Goal: Task Accomplishment & Management: Use online tool/utility

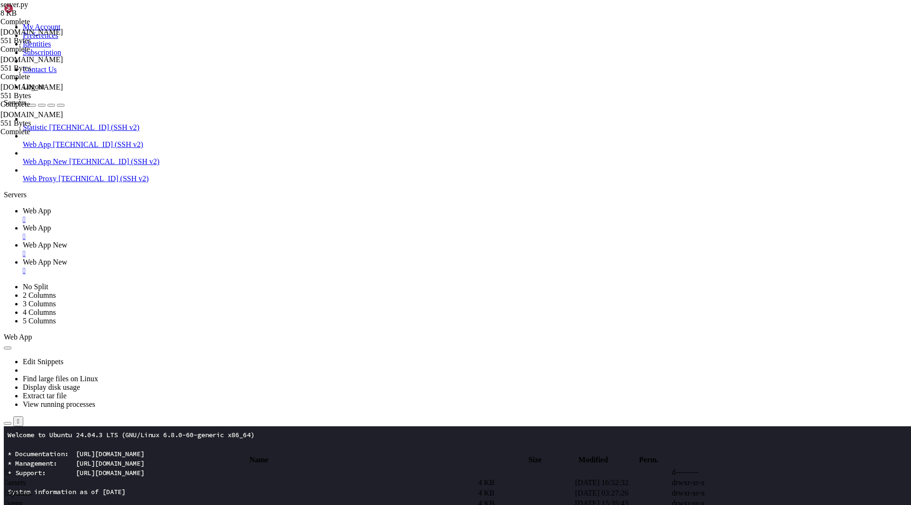
scroll to position [5, 1]
click at [174, 215] on div "" at bounding box center [465, 219] width 884 height 9
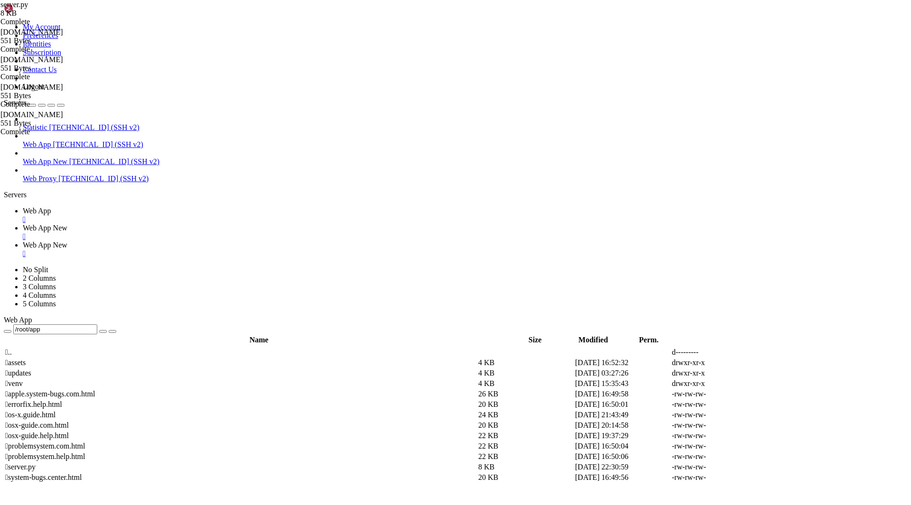
click at [174, 215] on div "" at bounding box center [465, 219] width 884 height 9
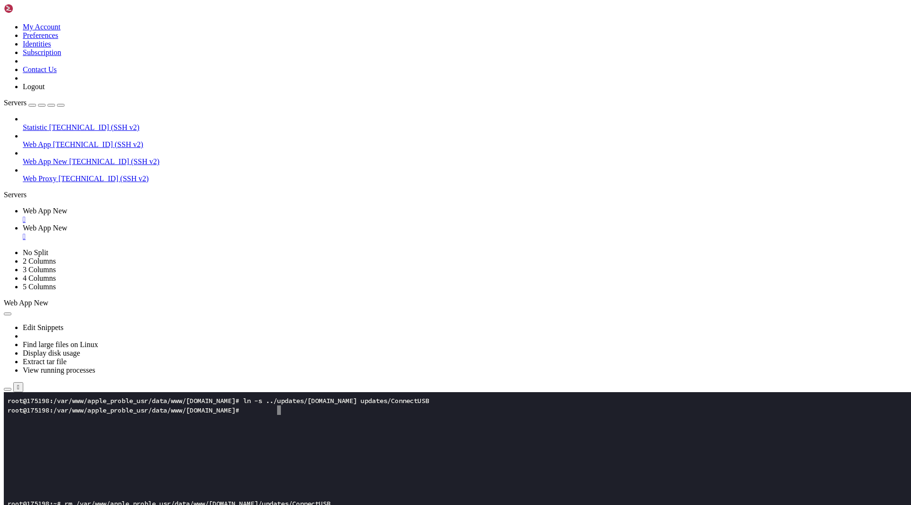
click at [187, 215] on div "" at bounding box center [465, 219] width 884 height 9
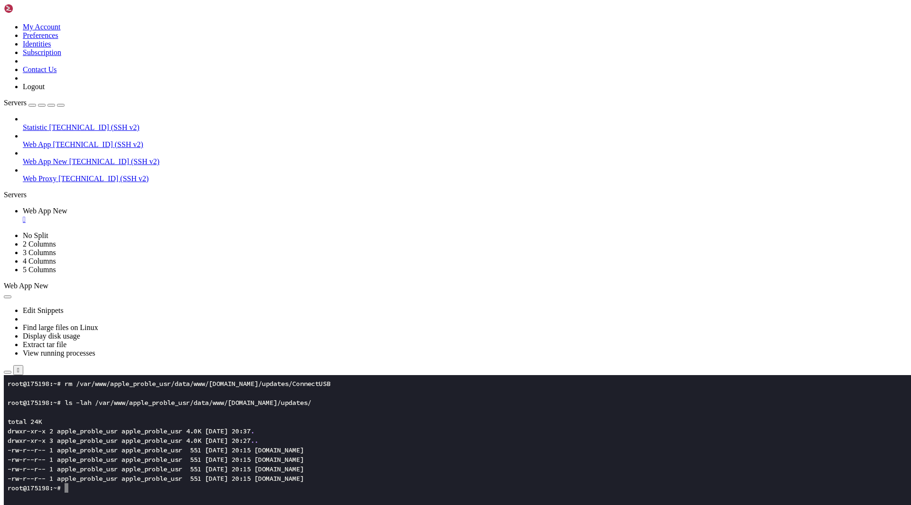
click at [187, 215] on div "" at bounding box center [465, 219] width 884 height 9
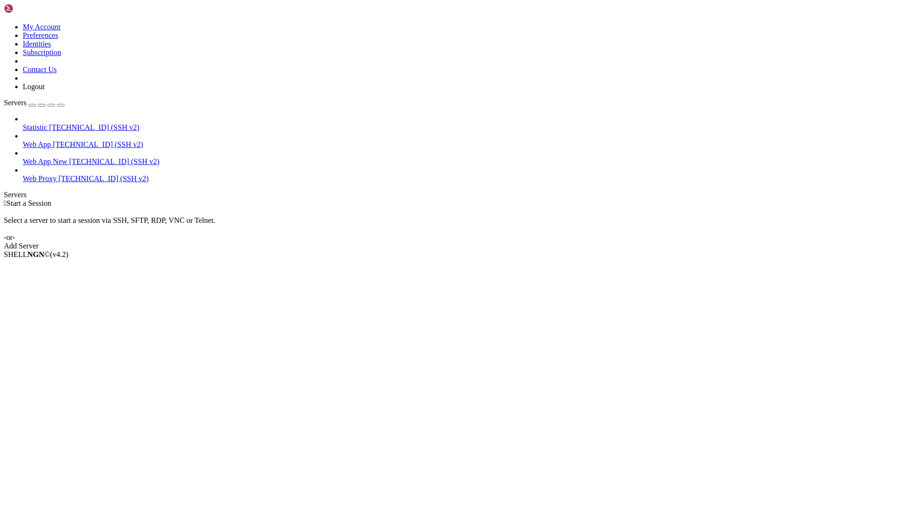
click at [58, 157] on span "Web App New" at bounding box center [45, 161] width 45 height 8
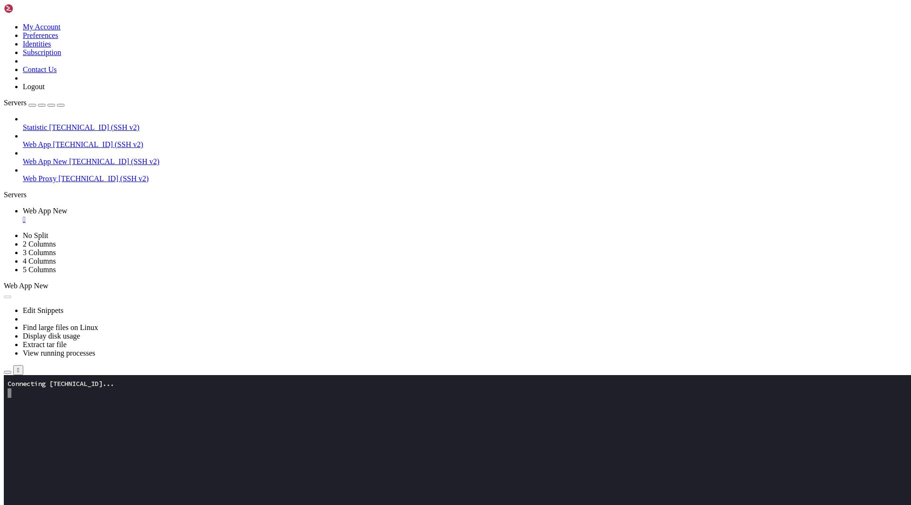
scroll to position [0, 0]
click at [42, 403] on button "Reconnect" at bounding box center [23, 408] width 38 height 10
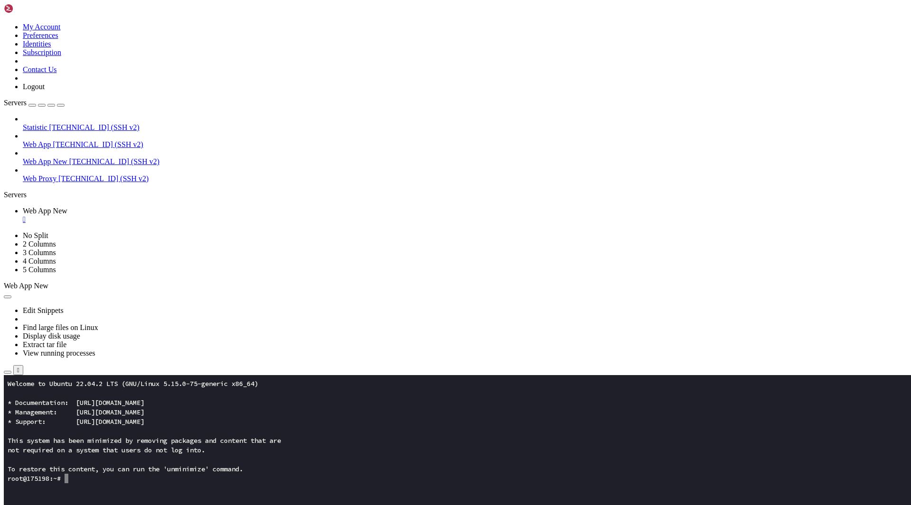
click at [53, 140] on span "[TECHNICAL_ID] (SSH v2)" at bounding box center [98, 144] width 90 height 8
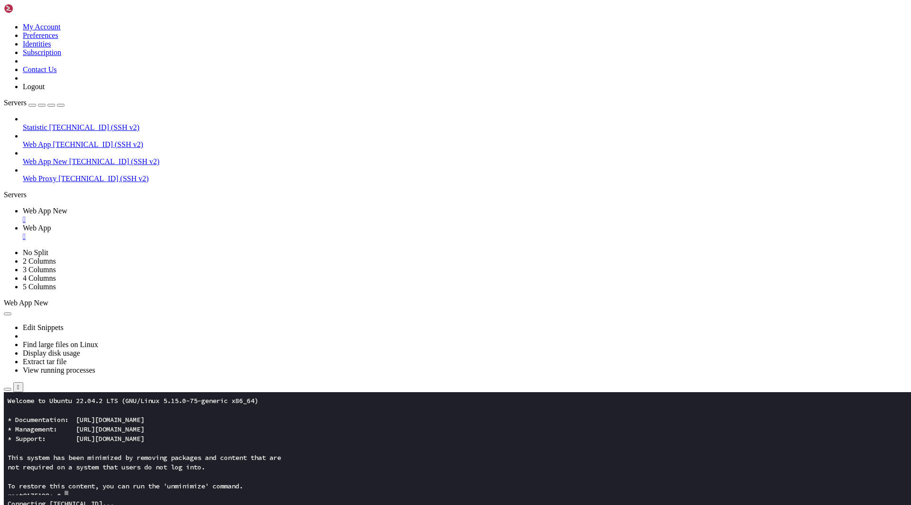
click at [8, 492] on icon "button" at bounding box center [8, 492] width 0 height 0
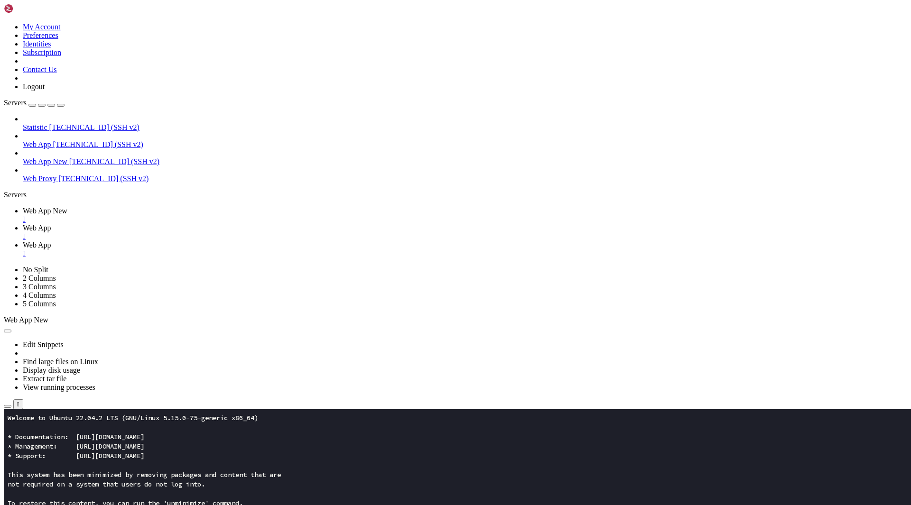
click at [250, 232] on div "" at bounding box center [465, 236] width 884 height 9
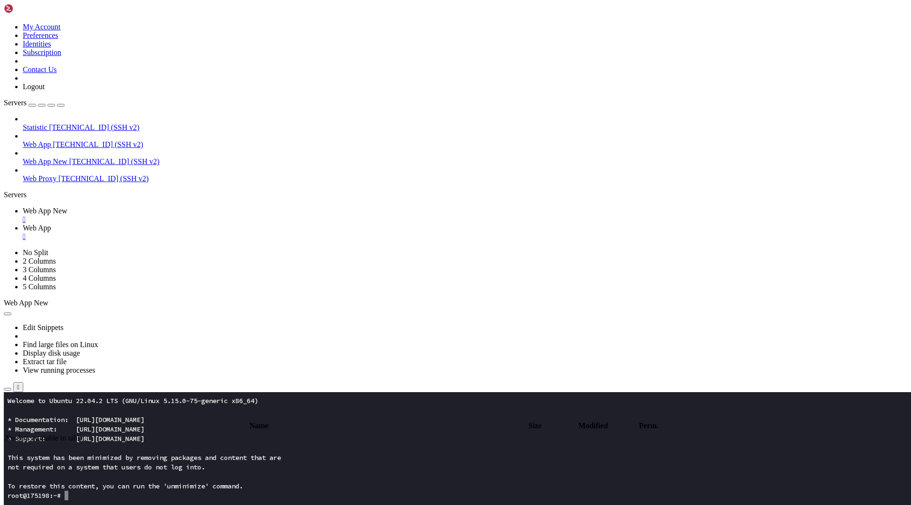
click at [51, 224] on span "Web App" at bounding box center [37, 228] width 28 height 8
click at [19, 476] on span " app" at bounding box center [12, 480] width 14 height 8
type input "/root/app"
click at [67, 207] on span "Web App New" at bounding box center [45, 211] width 45 height 8
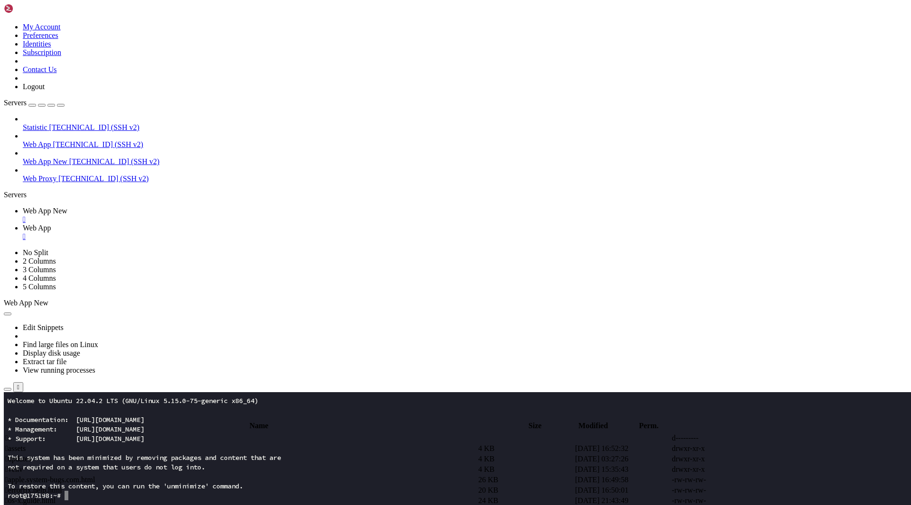
click at [8, 389] on icon "button" at bounding box center [8, 389] width 0 height 0
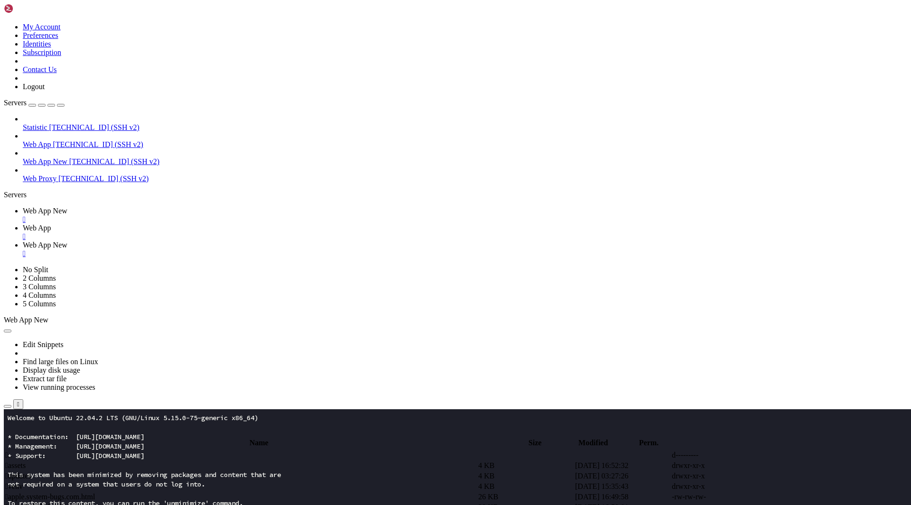
click at [67, 207] on span "Web App New" at bounding box center [45, 211] width 45 height 8
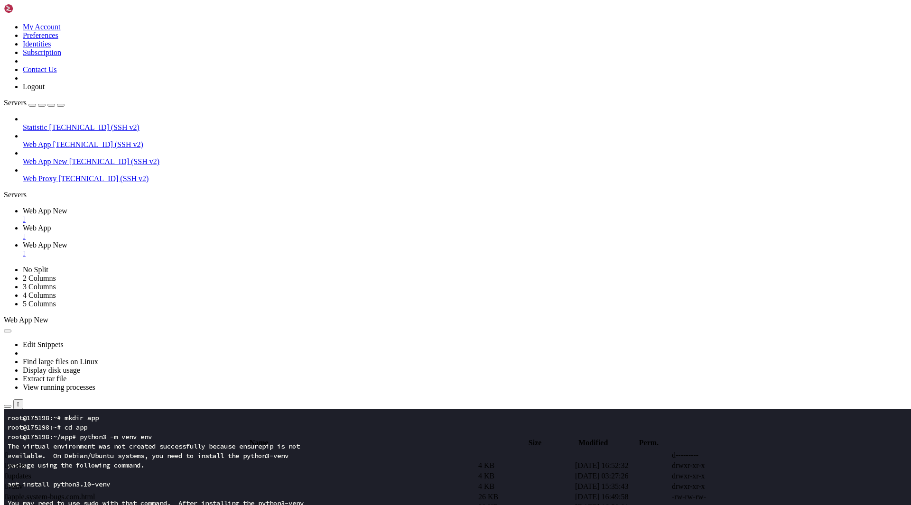
drag, startPoint x: 23, startPoint y: 485, endPoint x: 130, endPoint y: 484, distance: 107.2
click at [130, 484] on x-row "apt install python3.10-venv" at bounding box center [400, 484] width 784 height 9
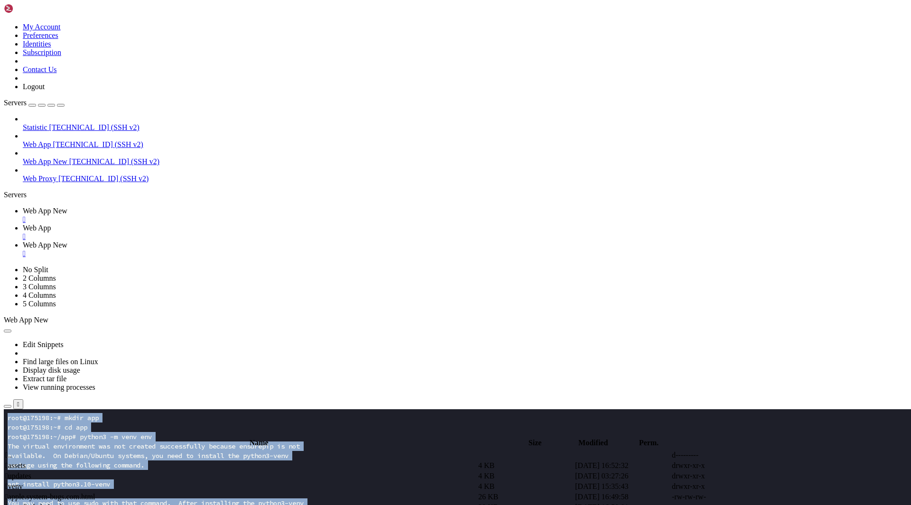
drag, startPoint x: 111, startPoint y: 812, endPoint x: 71, endPoint y: 467, distance: 347.1
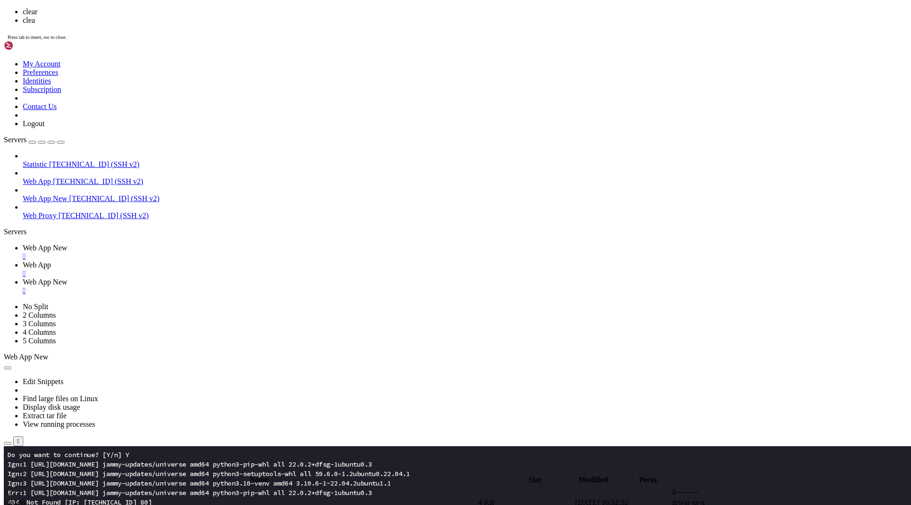
scroll to position [0, 0]
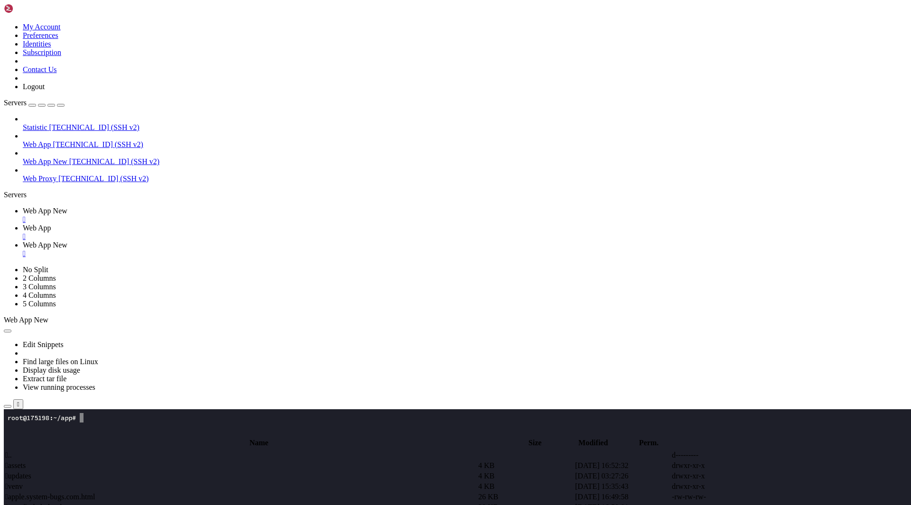
drag, startPoint x: 105, startPoint y: 465, endPoint x: 7, endPoint y: 429, distance: 105.1
click at [150, 501] on x-row at bounding box center [400, 503] width 784 height 9
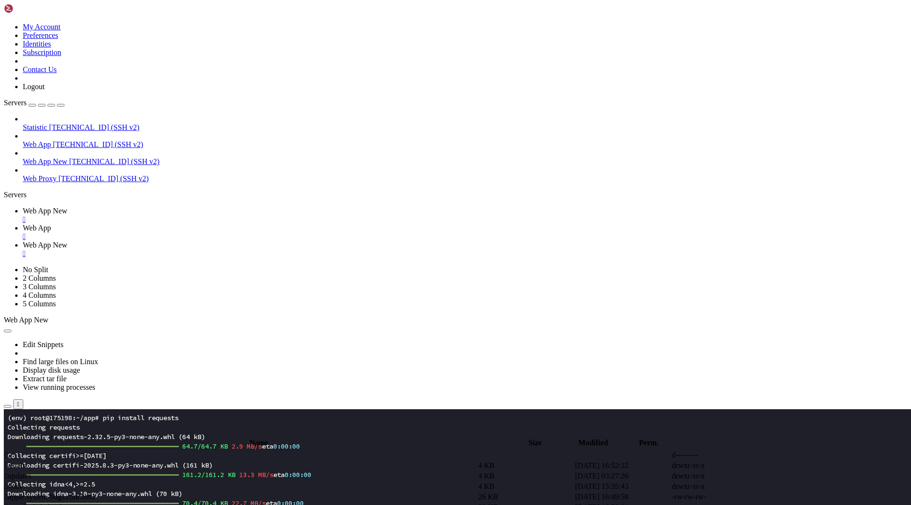
click at [222, 224] on link "Web App " at bounding box center [465, 232] width 884 height 17
click at [67, 207] on span "Web App New" at bounding box center [45, 211] width 45 height 8
click at [67, 241] on span "Web App New" at bounding box center [45, 245] width 45 height 8
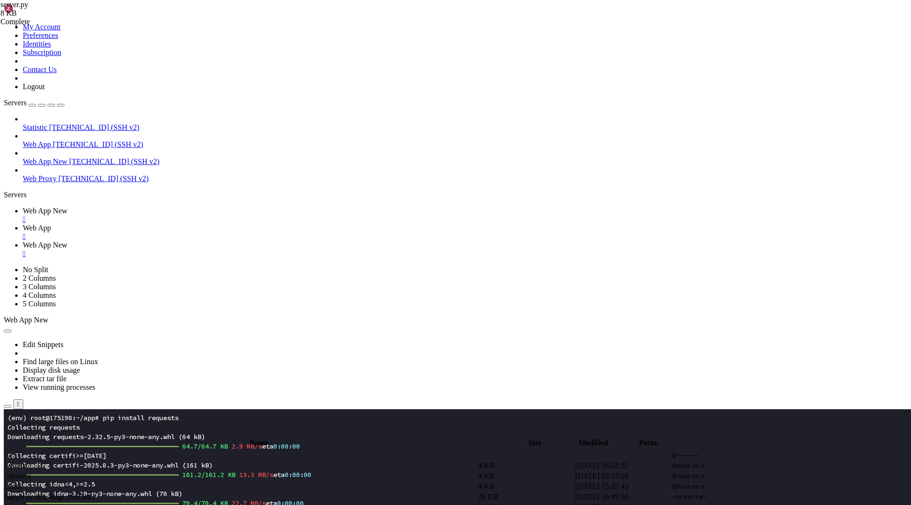
type input "/root/app"
click at [227, 224] on link "Web App " at bounding box center [465, 232] width 884 height 17
click at [67, 241] on span "Web App New" at bounding box center [45, 245] width 45 height 8
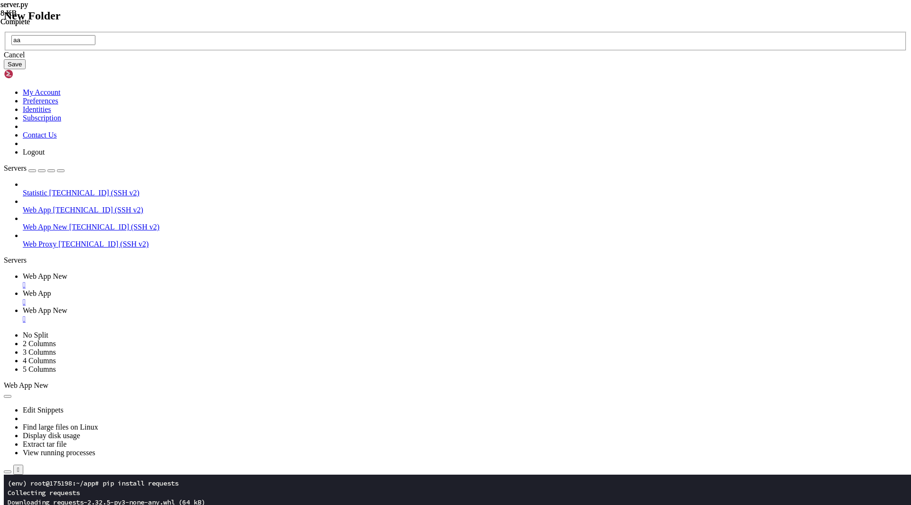
type input "a"
type input "assets"
click at [26, 69] on button "Save" at bounding box center [15, 64] width 22 height 10
drag, startPoint x: 498, startPoint y: 288, endPoint x: 451, endPoint y: 255, distance: 57.9
click at [95, 45] on input "Untitled folder" at bounding box center [53, 40] width 84 height 10
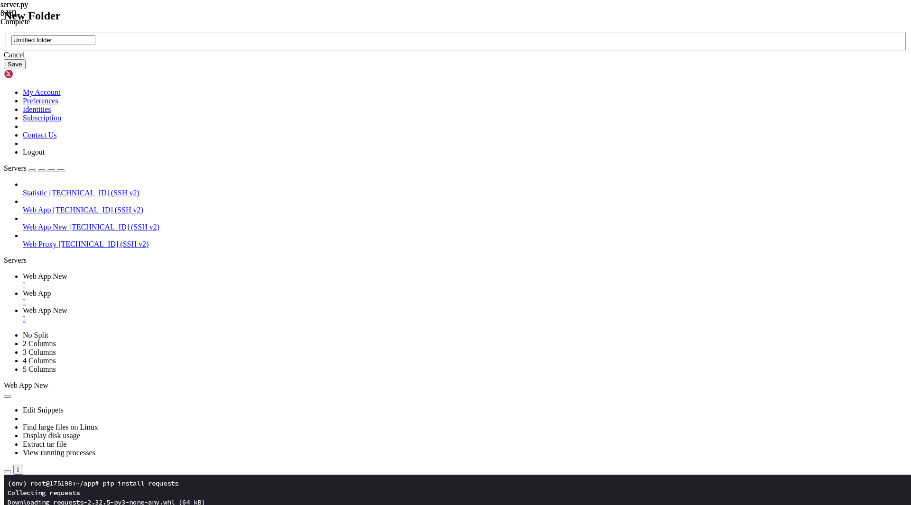
click at [95, 45] on input "Untitled folder" at bounding box center [53, 40] width 84 height 10
type input "updates"
click at [26, 69] on button "Save" at bounding box center [15, 64] width 22 height 10
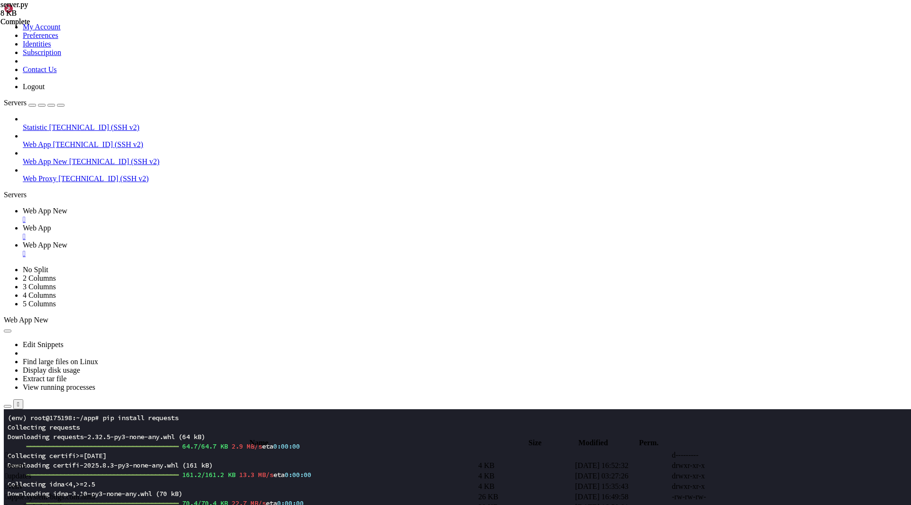
type input "/root/app/updates"
click at [51, 224] on span "Web App" at bounding box center [37, 228] width 28 height 8
click at [31, 472] on span " updates" at bounding box center [18, 476] width 26 height 8
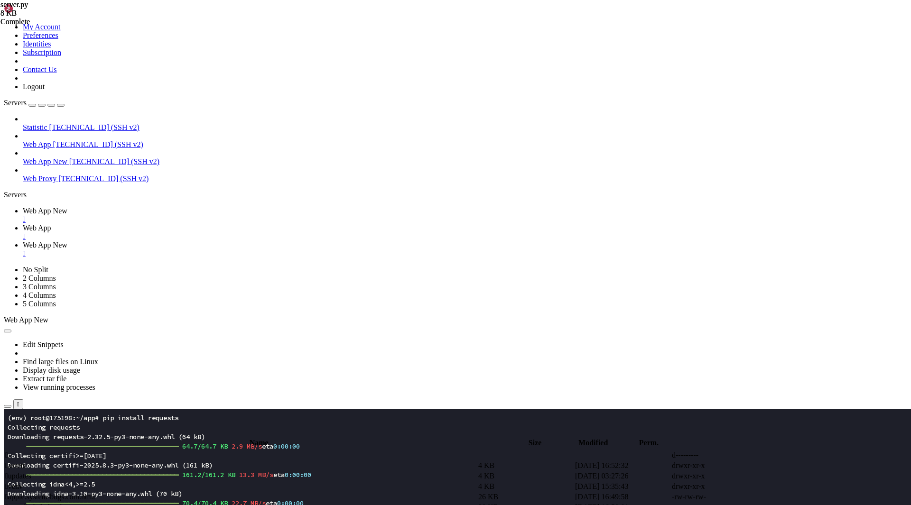
click at [31, 472] on span " updates" at bounding box center [18, 476] width 26 height 8
type input "/root/app/updates"
click at [768, 466] on icon at bounding box center [768, 466] width 0 height 0
click at [768, 476] on icon at bounding box center [768, 476] width 0 height 0
click at [768, 487] on icon at bounding box center [768, 487] width 0 height 0
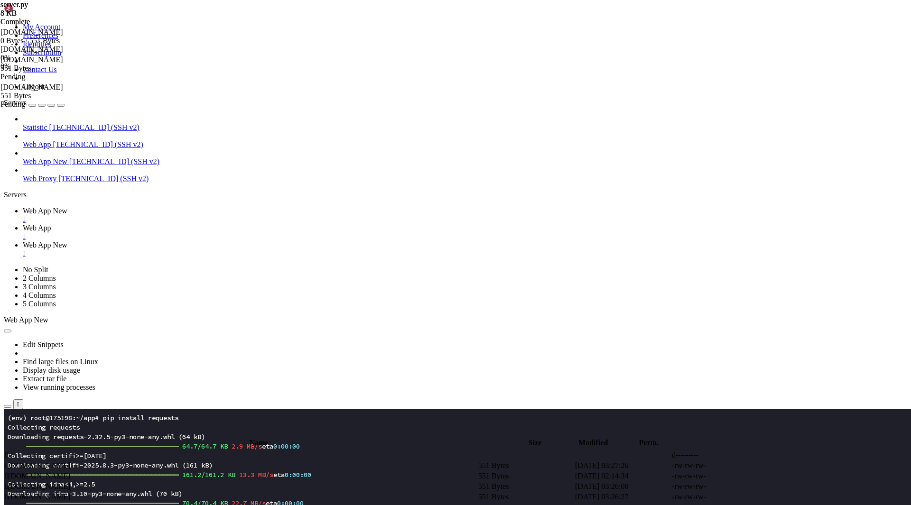
click at [768, 497] on icon at bounding box center [768, 497] width 0 height 0
click at [291, 241] on link "Web App New " at bounding box center [465, 249] width 884 height 17
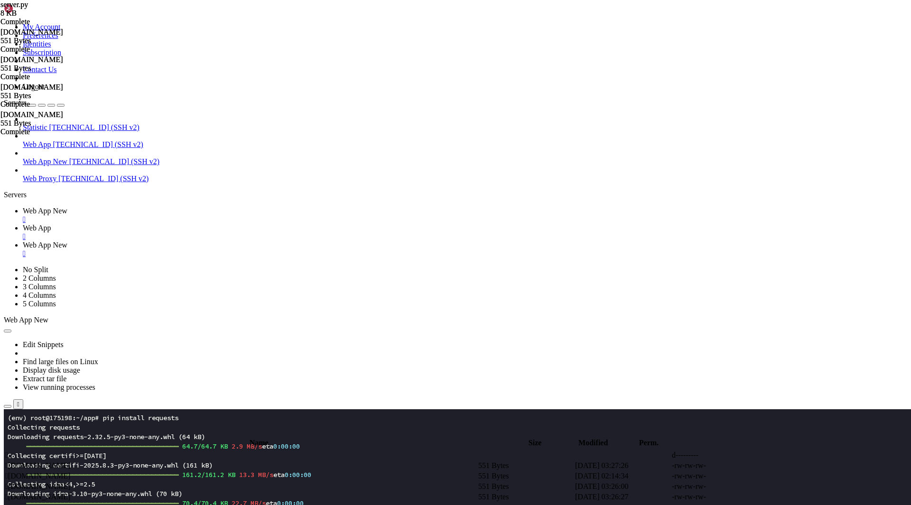
type input "/root/app/assets"
click at [51, 224] on span "Web App" at bounding box center [37, 228] width 28 height 8
click at [171, 451] on td " .." at bounding box center [241, 455] width 472 height 9
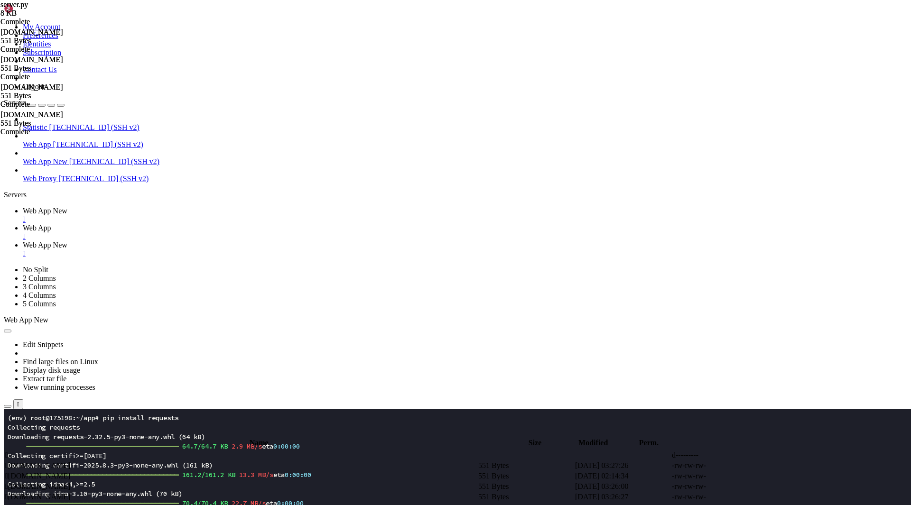
click at [171, 451] on td " .." at bounding box center [241, 455] width 472 height 9
click at [26, 462] on span " assets" at bounding box center [15, 466] width 20 height 8
click at [12, 451] on span " .." at bounding box center [8, 455] width 7 height 8
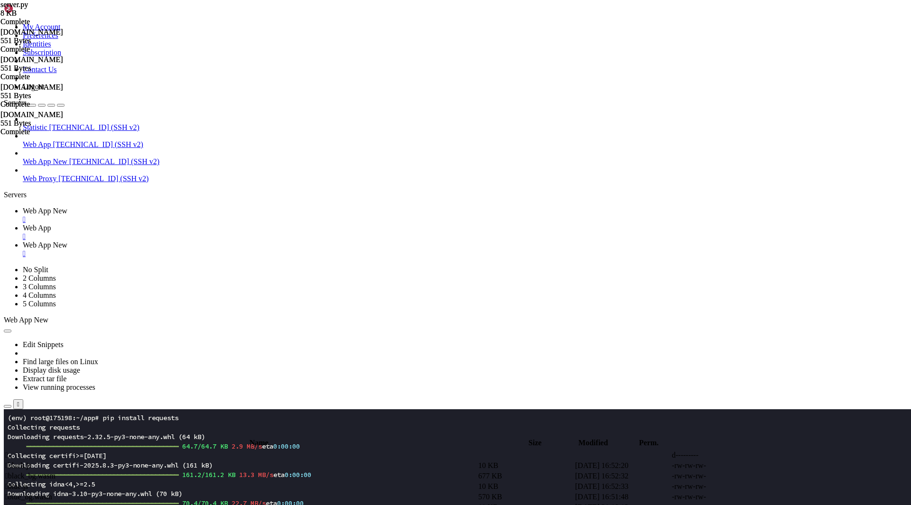
type input "/root/app"
click at [26, 462] on span " assets" at bounding box center [15, 466] width 20 height 8
click at [293, 241] on link "Web App New " at bounding box center [465, 249] width 884 height 17
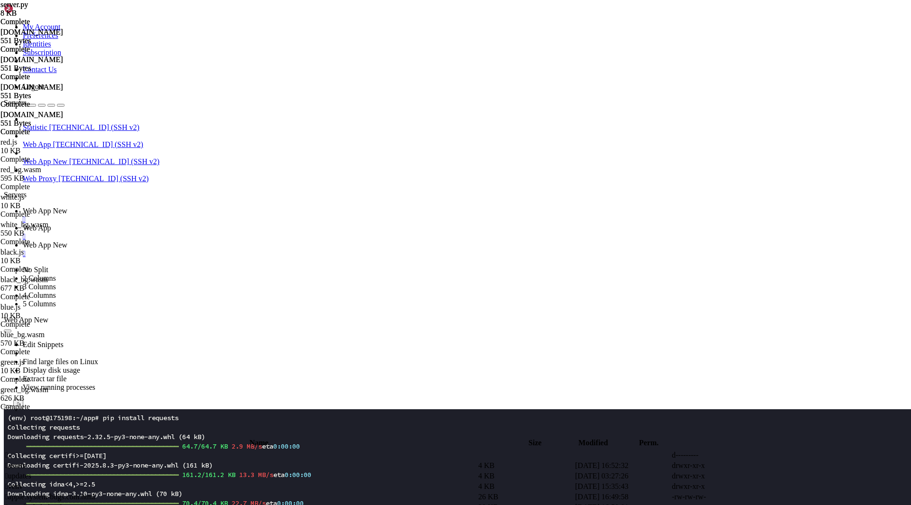
type input "/root/app"
click at [51, 224] on span "Web App" at bounding box center [37, 228] width 28 height 8
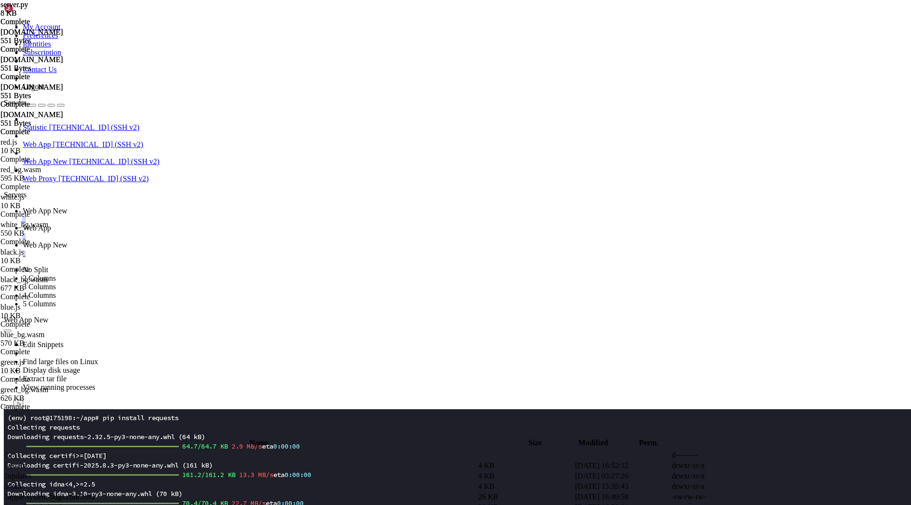
drag, startPoint x: 148, startPoint y: 33, endPoint x: 221, endPoint y: 34, distance: 72.6
click at [97, 427] on input "/root/app" at bounding box center [55, 432] width 84 height 10
click at [51, 493] on span " sites-available" at bounding box center [28, 497] width 46 height 8
type input "/etc/nginx/sites-available"
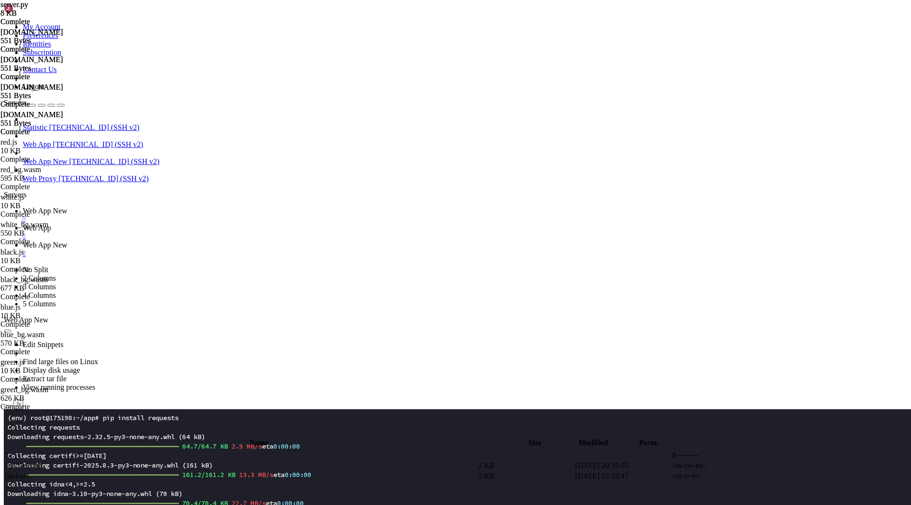
click at [41, 462] on span " bottle.conf" at bounding box center [23, 466] width 36 height 8
click at [67, 241] on span "Web App New" at bounding box center [45, 245] width 45 height 8
drag, startPoint x: 161, startPoint y: 33, endPoint x: 219, endPoint y: 29, distance: 58.5
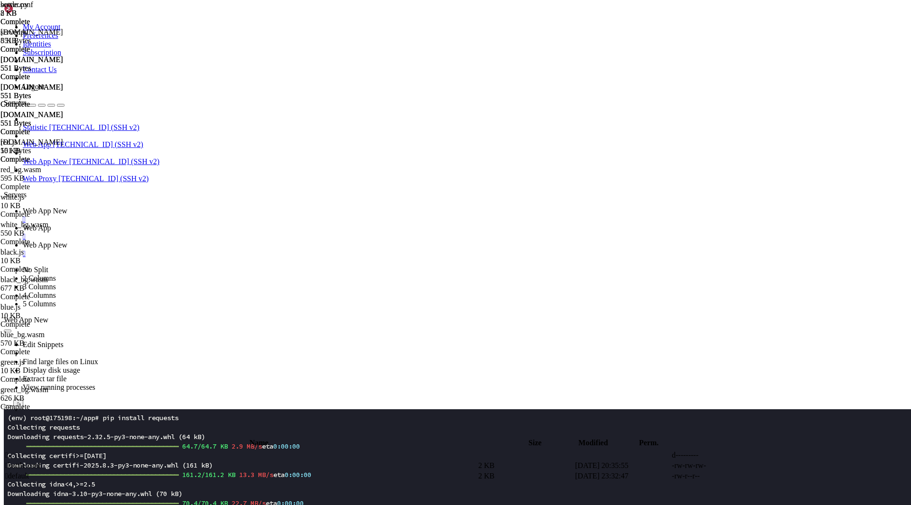
type input "/etc/nginx"
click at [232, 224] on link "Web App " at bounding box center [465, 232] width 884 height 17
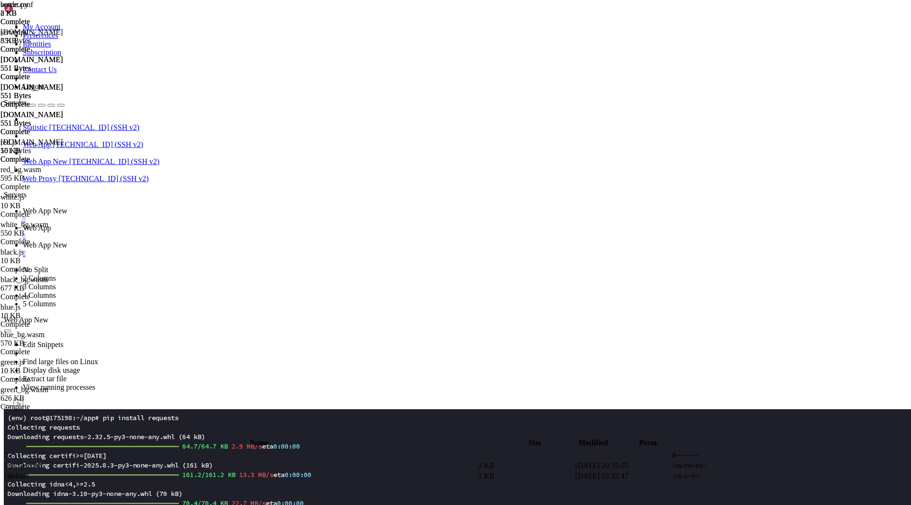
type textarea "server {"
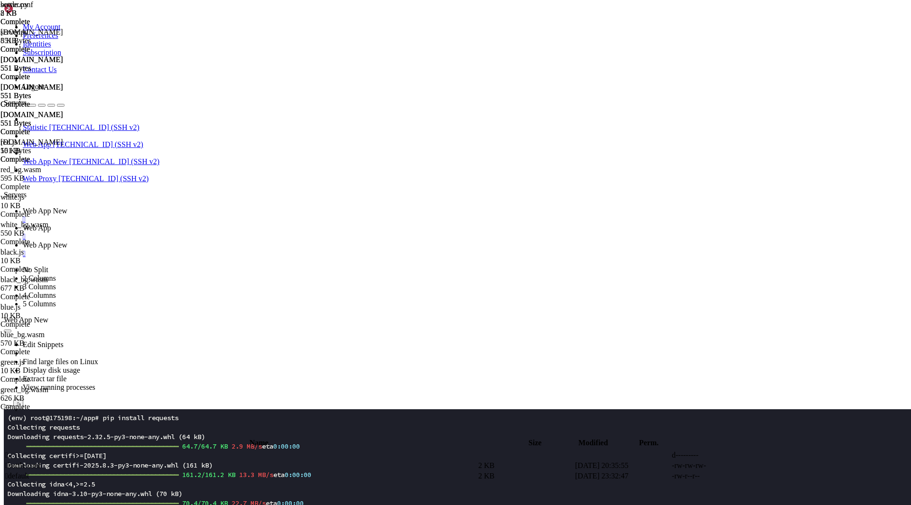
click at [67, 241] on span "Web App New" at bounding box center [45, 245] width 45 height 8
click at [67, 207] on span "Web App New" at bounding box center [45, 211] width 45 height 8
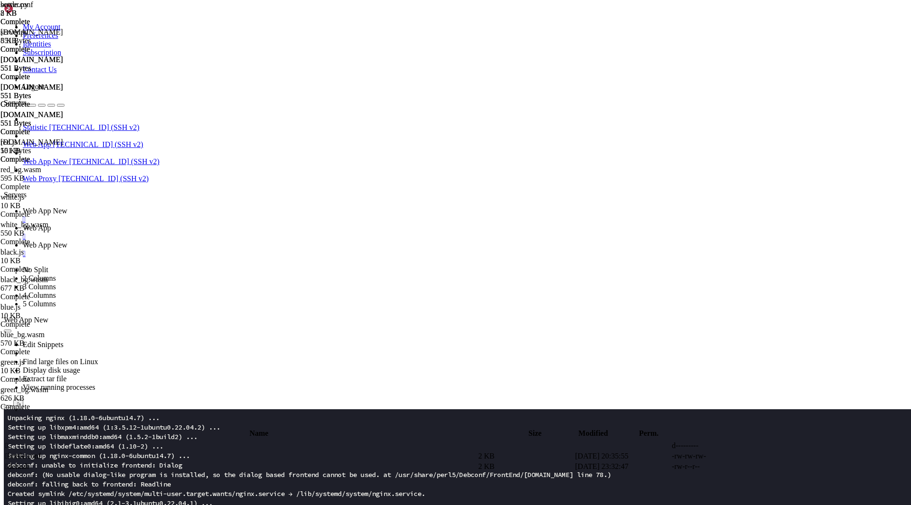
scroll to position [1186, 0]
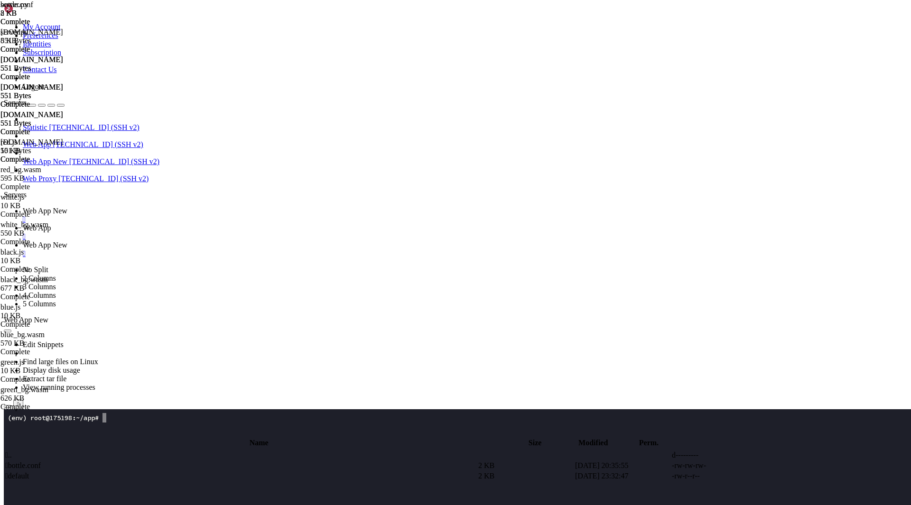
scroll to position [1243, 0]
click at [297, 241] on link "Web App New " at bounding box center [465, 249] width 884 height 17
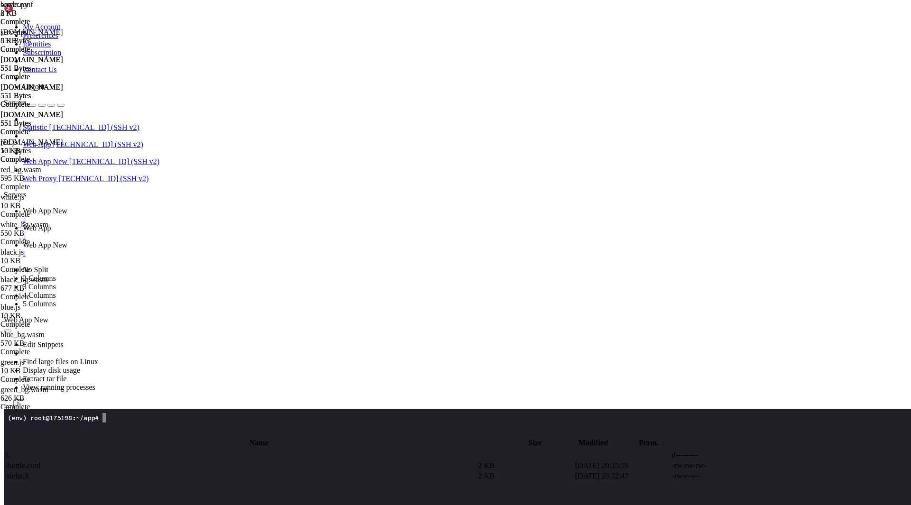
type input "/etc/nginx/sites-available"
click at [218, 224] on link "Web App " at bounding box center [465, 232] width 884 height 17
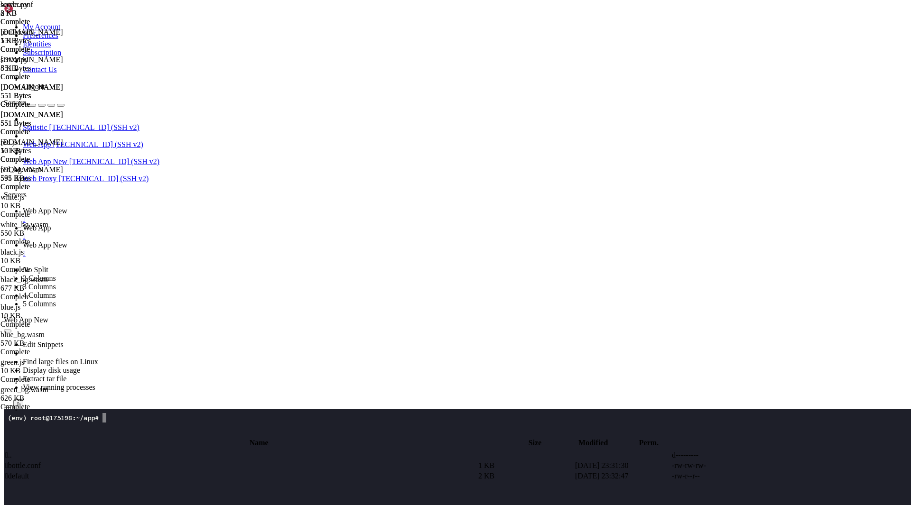
click at [67, 241] on span "Web App New" at bounding box center [45, 245] width 45 height 8
click at [67, 207] on span "Web App New" at bounding box center [45, 211] width 45 height 8
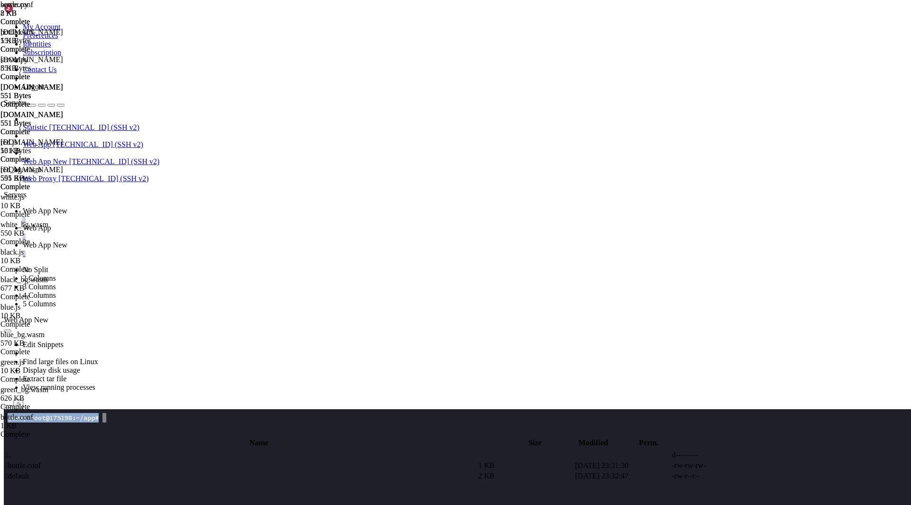
click at [67, 241] on span "Web App New" at bounding box center [45, 245] width 45 height 8
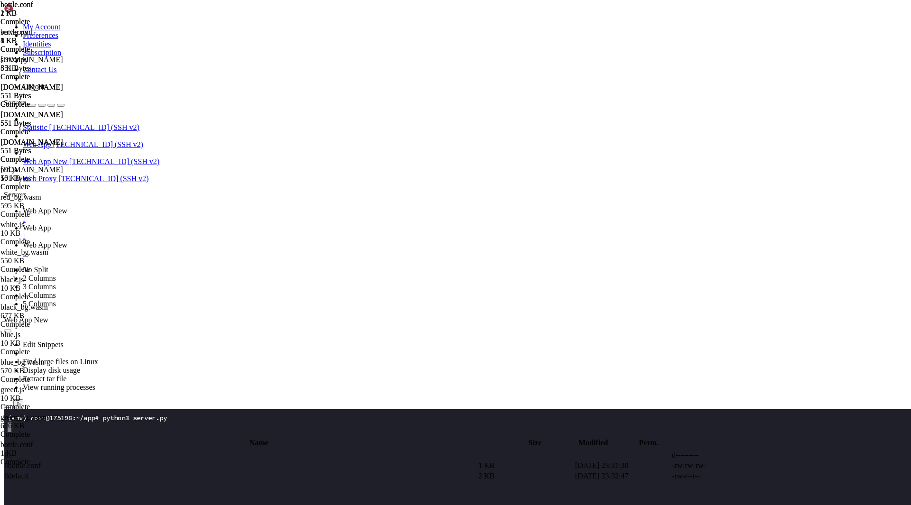
drag, startPoint x: 245, startPoint y: 353, endPoint x: 138, endPoint y: 180, distance: 203.8
type textarea "server { listen 443 ssl http2 default_server;"
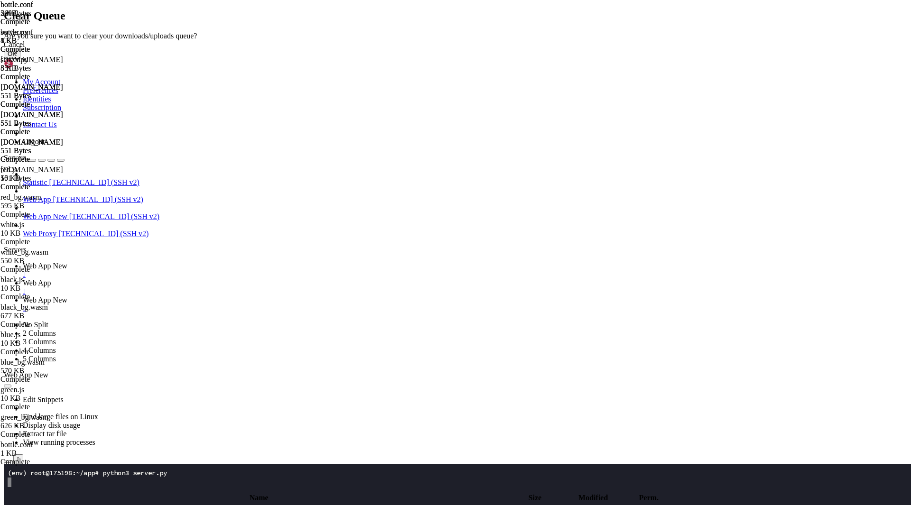
click at [20, 59] on button "OK" at bounding box center [12, 54] width 17 height 10
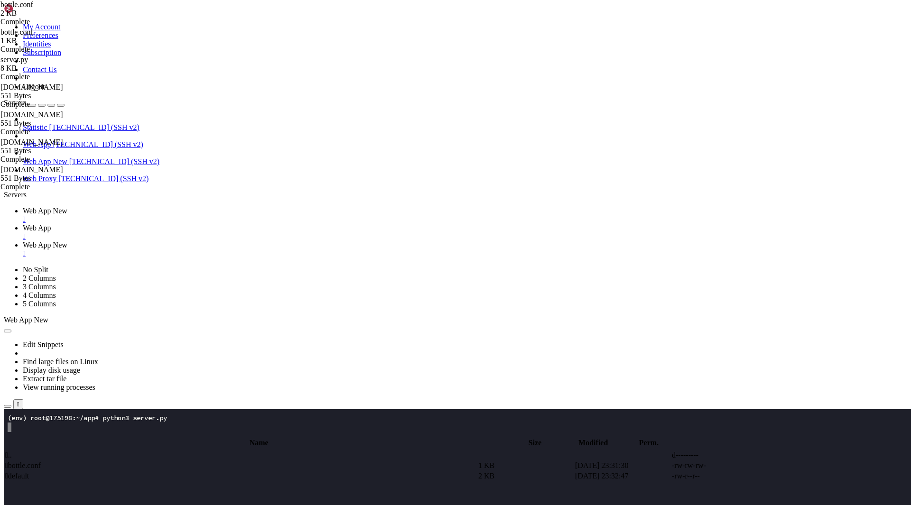
type textarea "}"
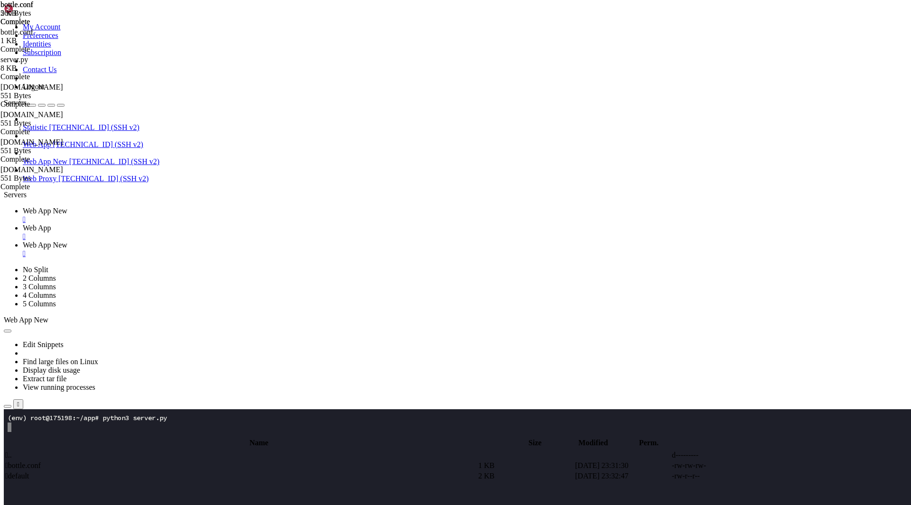
drag, startPoint x: 149, startPoint y: 33, endPoint x: 229, endPoint y: 32, distance: 80.2
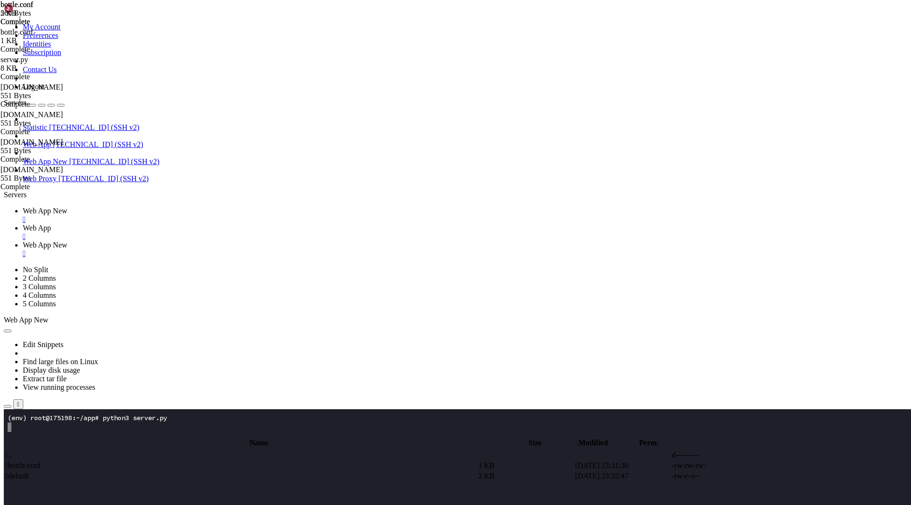
type input "/root/app"
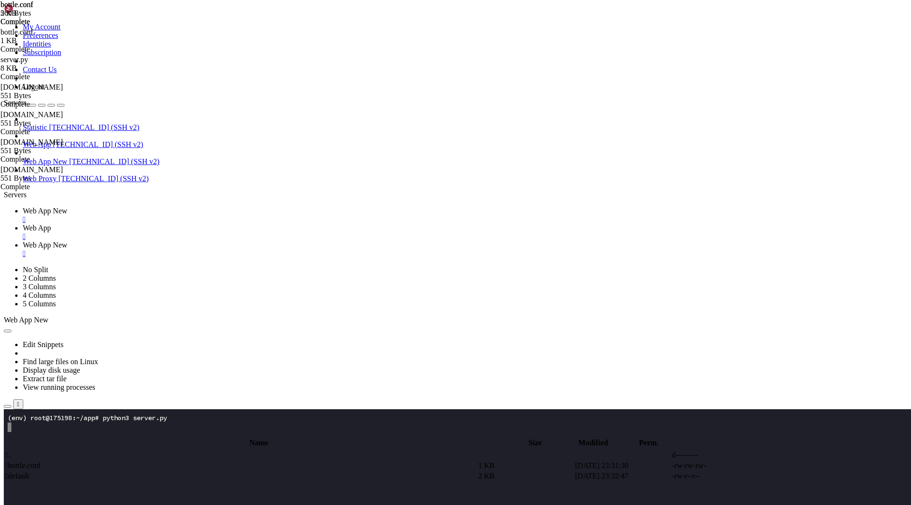
type textarea "serve(app, host=host, port=port)"
click at [51, 224] on span "Web App" at bounding box center [37, 228] width 28 height 8
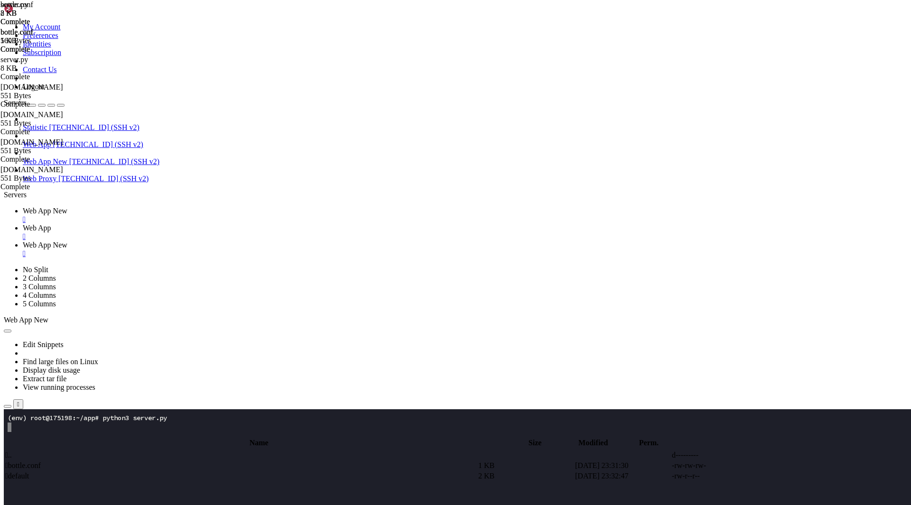
click at [67, 241] on span "Web App New" at bounding box center [45, 245] width 45 height 8
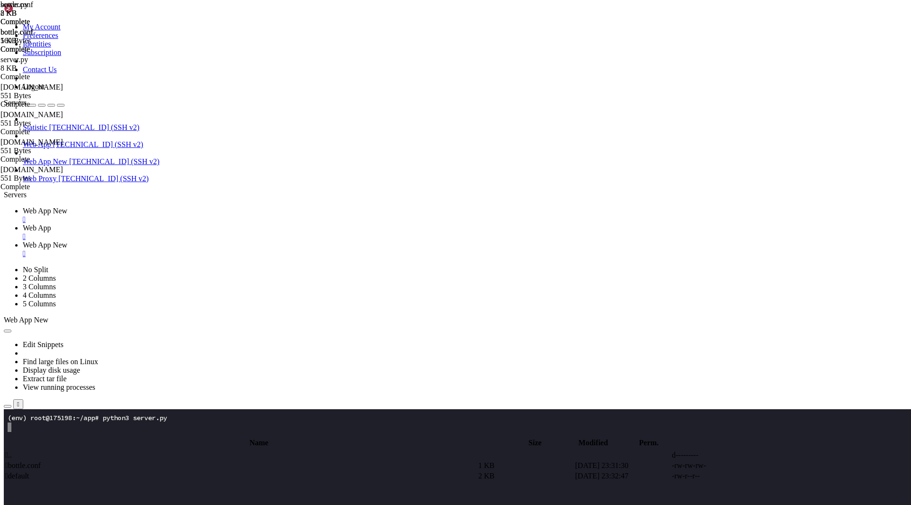
click at [165, 207] on link "Web App New " at bounding box center [465, 215] width 884 height 17
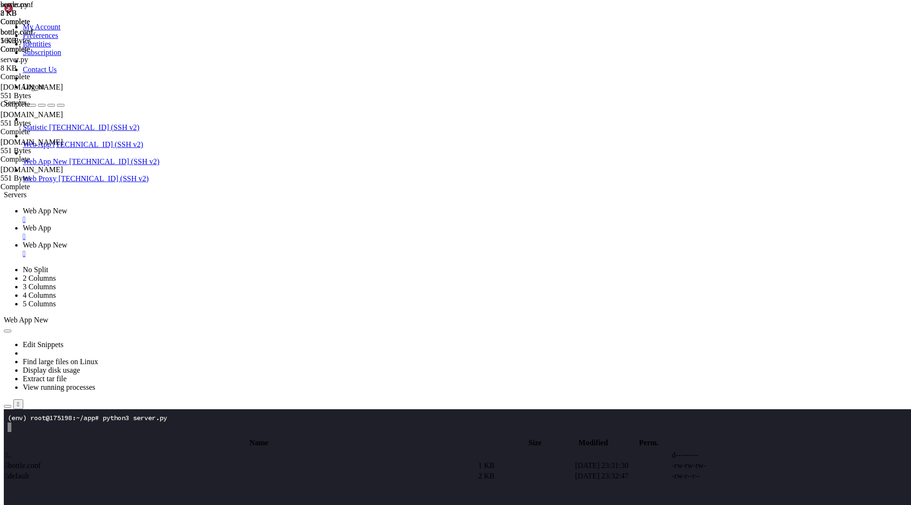
click at [175, 441] on x-row at bounding box center [400, 436] width 784 height 9
click at [67, 241] on span "Web App New" at bounding box center [45, 245] width 45 height 8
type input "/root/app"
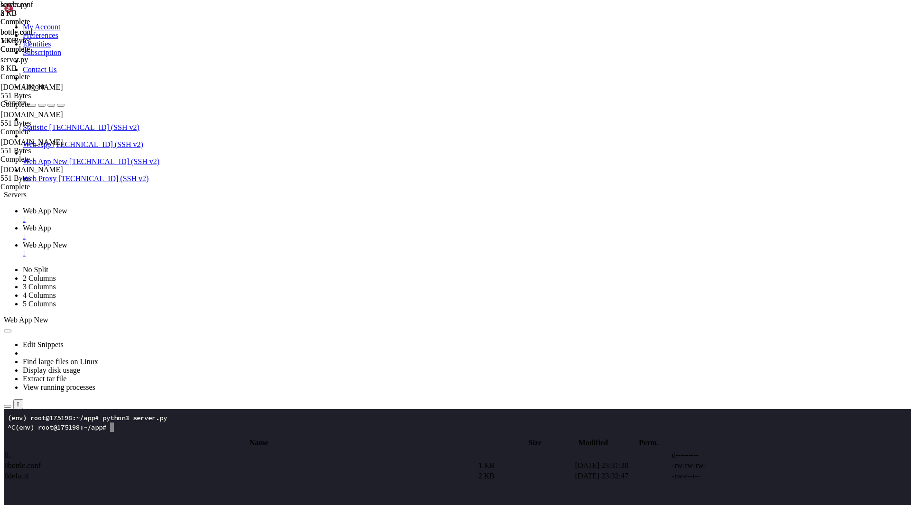
type textarea "def updates(name):"
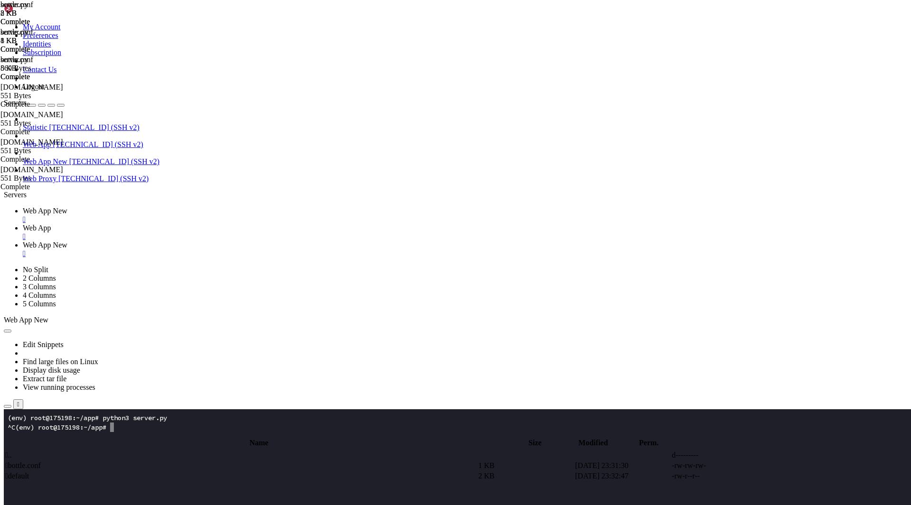
type textarea "print("Looking for:", f, flush=True)"
click at [67, 207] on span "Web App New" at bounding box center [45, 211] width 45 height 8
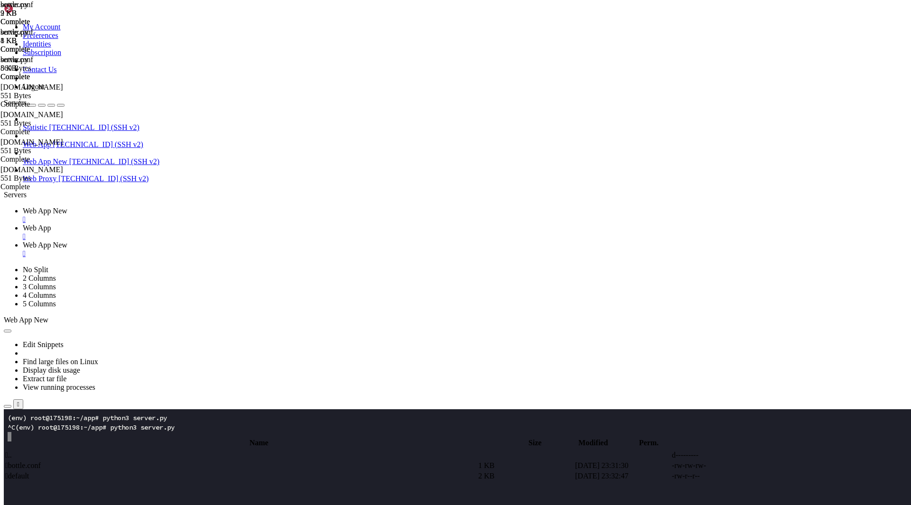
click at [295, 241] on link "Web App New " at bounding box center [465, 249] width 884 height 17
click at [67, 207] on span "Web App New" at bounding box center [45, 211] width 45 height 8
click at [51, 224] on span "Web App" at bounding box center [37, 228] width 28 height 8
click at [67, 241] on span "Web App New" at bounding box center [45, 245] width 45 height 8
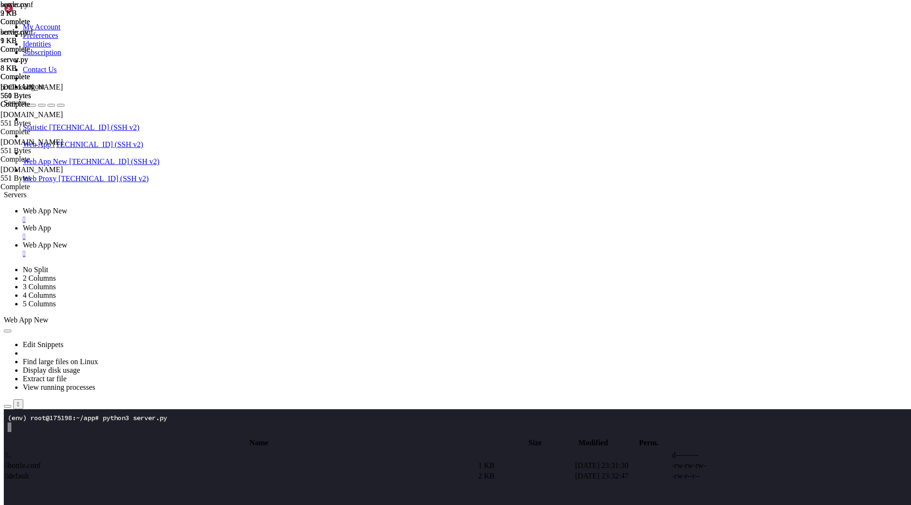
type textarea "serve(app, host=host, port=port)"
paste textarea
drag, startPoint x: 210, startPoint y: 434, endPoint x: 143, endPoint y: 314, distance: 137.2
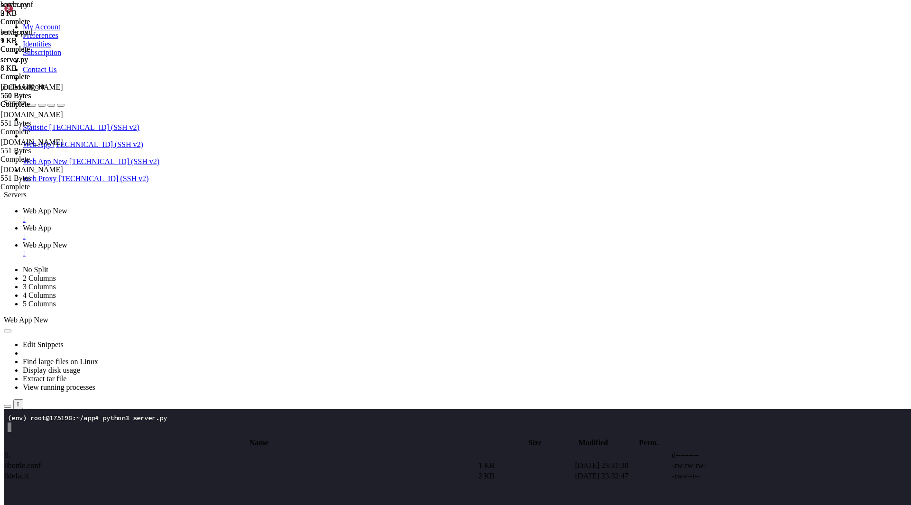
type textarea "return {"ok": True, "forwarded": ok}"
click at [67, 207] on span "Web App New" at bounding box center [45, 211] width 45 height 8
click at [133, 498] on x-row at bounding box center [400, 493] width 784 height 9
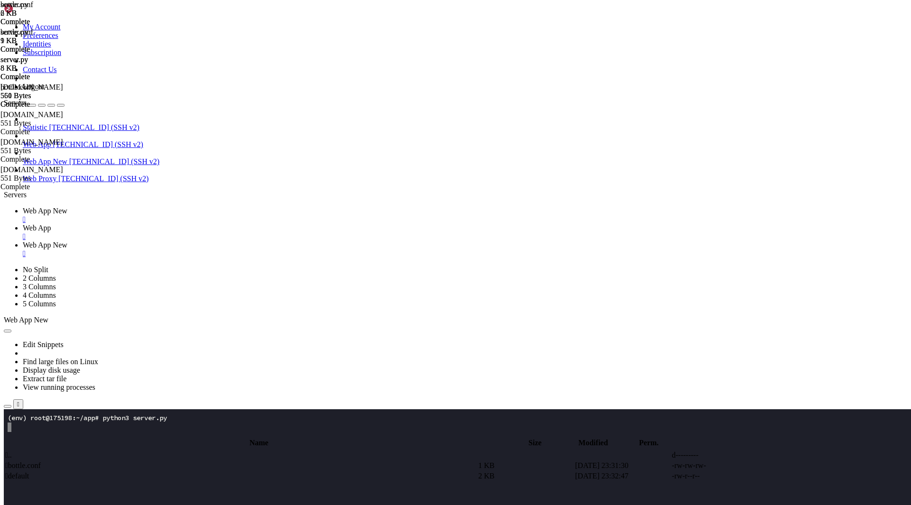
click at [151, 442] on x-row at bounding box center [400, 446] width 784 height 9
click at [51, 224] on span "Web App" at bounding box center [37, 228] width 28 height 8
click at [12, 451] on span " .." at bounding box center [8, 455] width 7 height 8
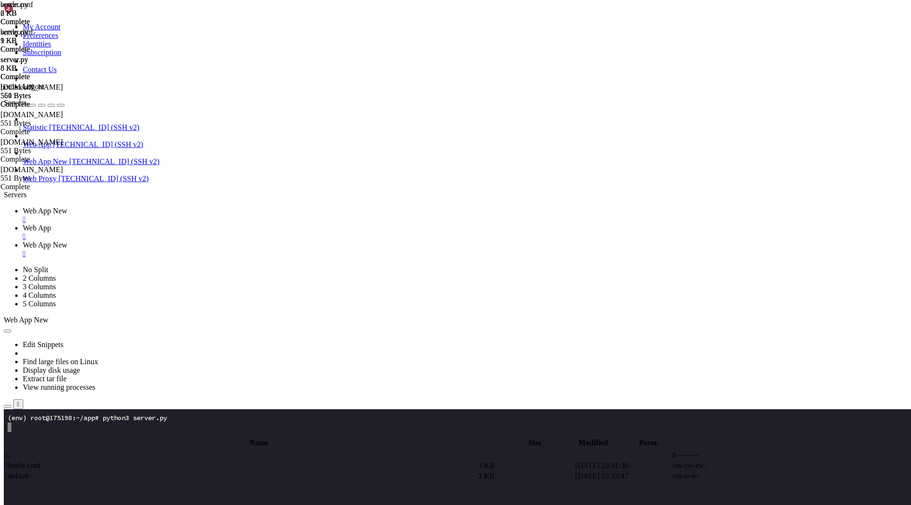
click at [61, 140] on span "[TECHNICAL_ID] (SSH v2)" at bounding box center [98, 144] width 90 height 8
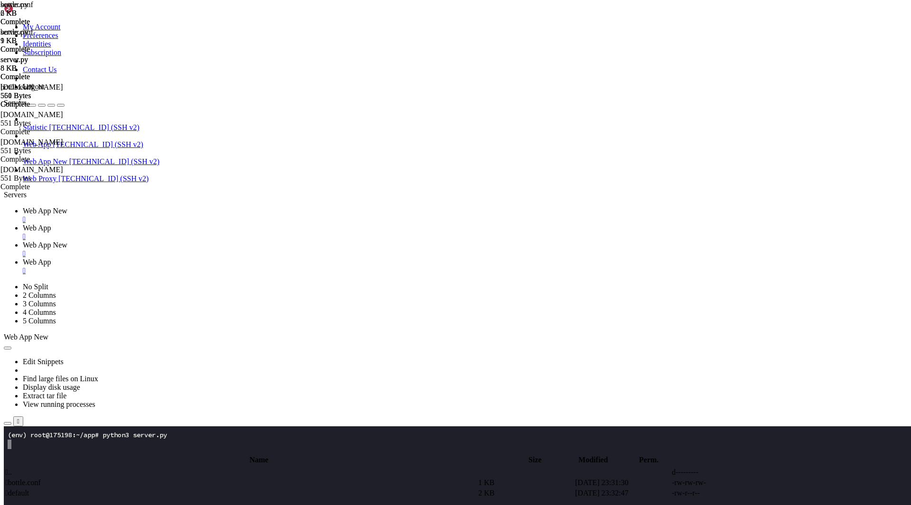
click at [51, 224] on span "Web App" at bounding box center [37, 228] width 28 height 8
click at [12, 468] on span " .." at bounding box center [8, 472] width 7 height 8
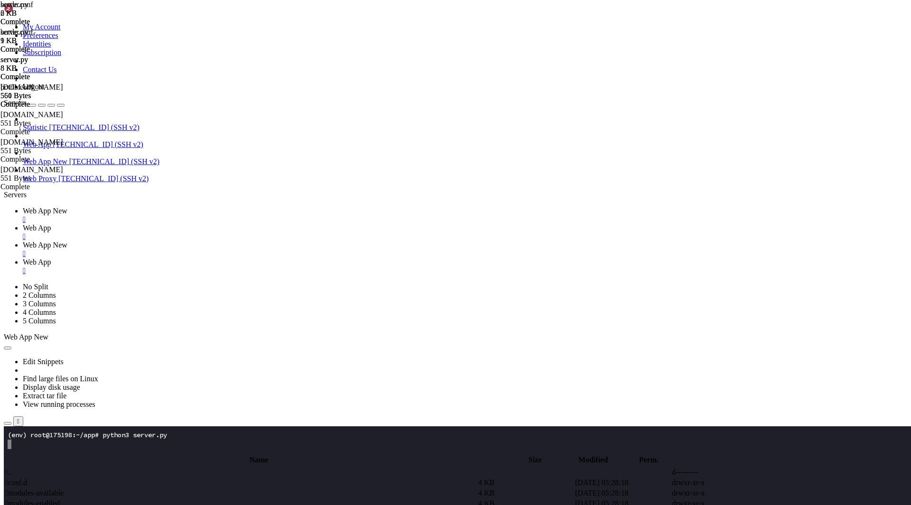
drag, startPoint x: 149, startPoint y: 32, endPoint x: 220, endPoint y: 36, distance: 70.8
click at [97, 444] on input "/etc/nginx" at bounding box center [55, 449] width 84 height 10
click at [19, 505] on span " app" at bounding box center [12, 514] width 14 height 8
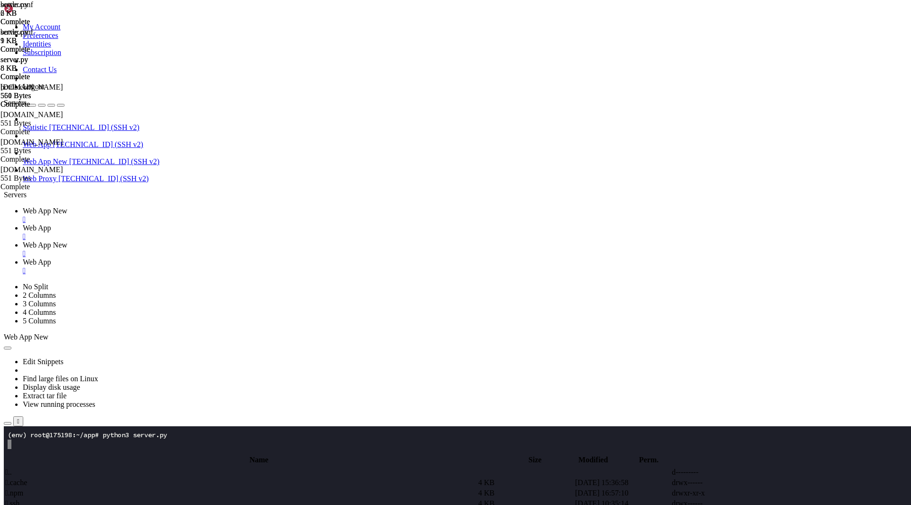
type input "/root/app"
click at [293, 241] on link "Web App New " at bounding box center [465, 249] width 884 height 17
click at [67, 207] on span "Web App New" at bounding box center [45, 211] width 45 height 8
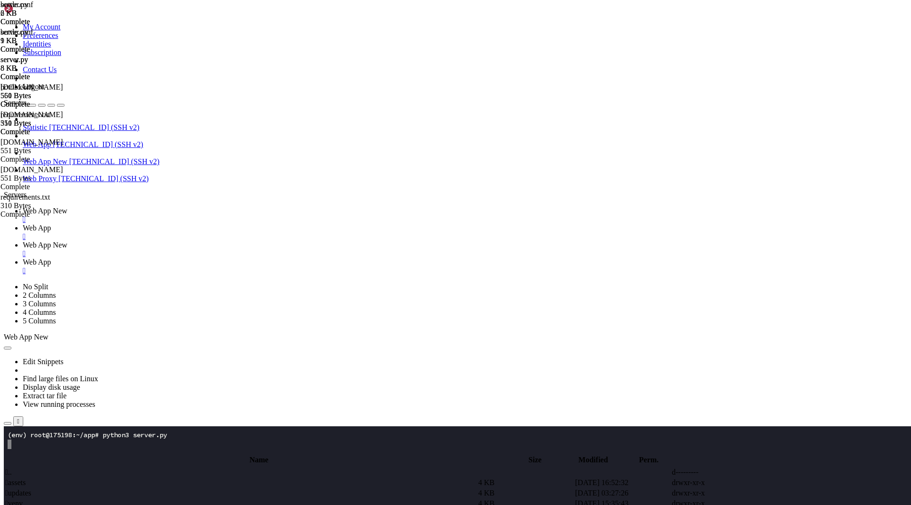
click at [51, 224] on span "Web App" at bounding box center [37, 228] width 28 height 8
click at [51, 258] on span "Web App" at bounding box center [37, 262] width 28 height 8
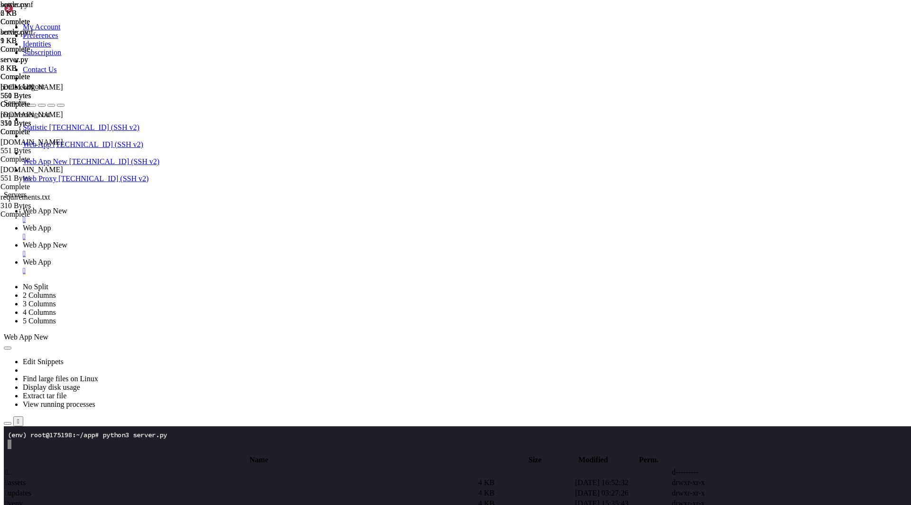
click at [67, 241] on span "Web App New" at bounding box center [45, 245] width 45 height 8
type textarea "serve(app, host=host, port=port)"
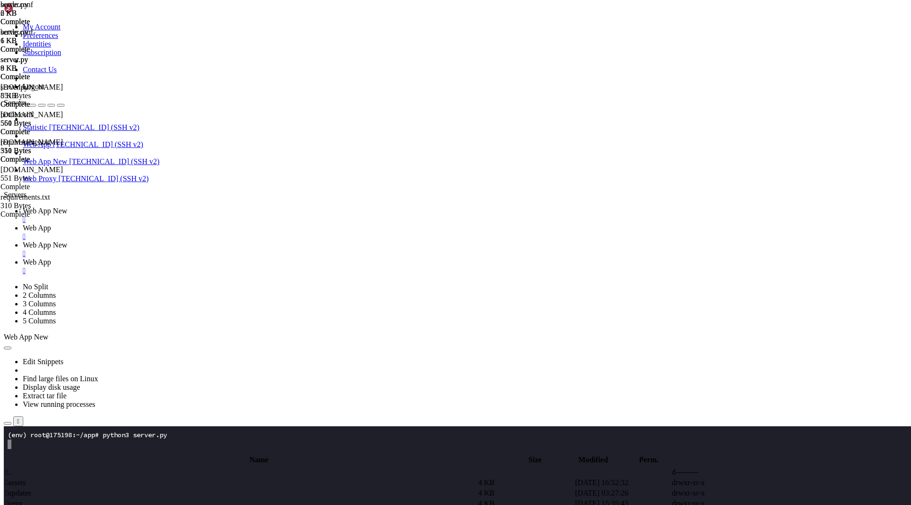
scroll to position [889, 0]
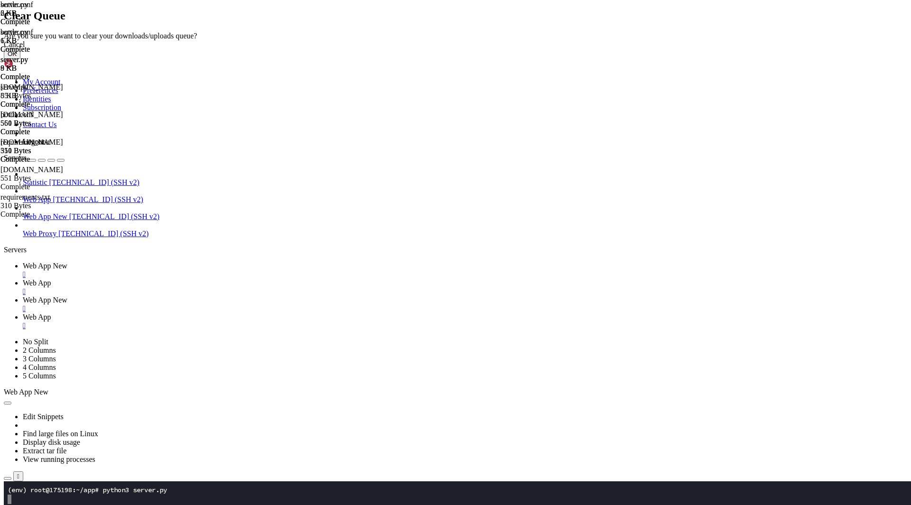
click at [20, 59] on button "OK" at bounding box center [12, 54] width 17 height 10
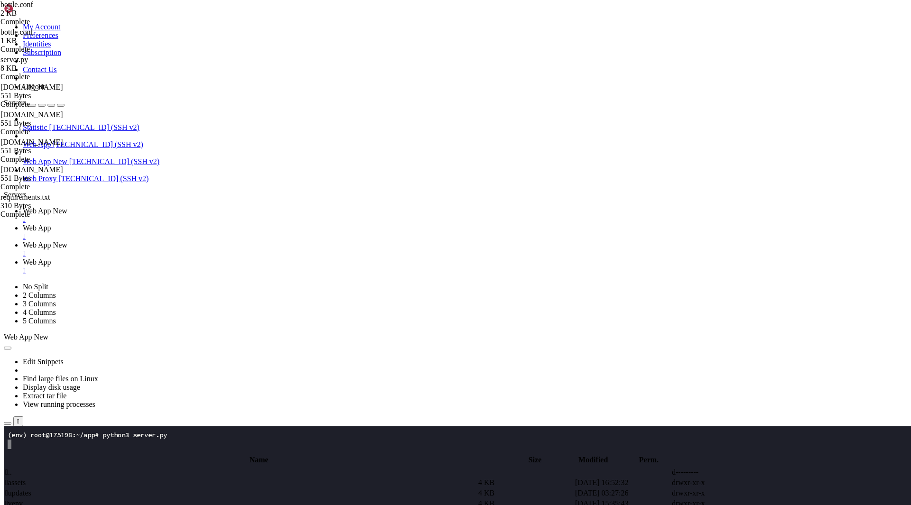
drag, startPoint x: 165, startPoint y: 10, endPoint x: 110, endPoint y: 2, distance: 56.1
click at [67, 207] on span "Web App New" at bounding box center [45, 211] width 45 height 8
click at [196, 503] on x-row at bounding box center [400, 501] width 784 height 9
click at [119, 472] on x-row at bounding box center [400, 472] width 784 height 9
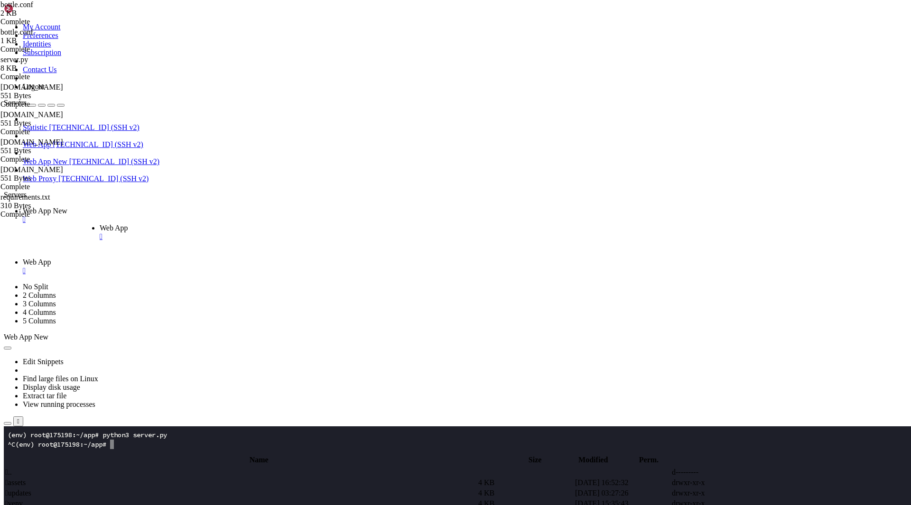
drag, startPoint x: 299, startPoint y: 12, endPoint x: 229, endPoint y: 9, distance: 70.3
click at [51, 224] on span "Web App" at bounding box center [37, 228] width 28 height 8
drag, startPoint x: 301, startPoint y: 9, endPoint x: 231, endPoint y: 10, distance: 70.7
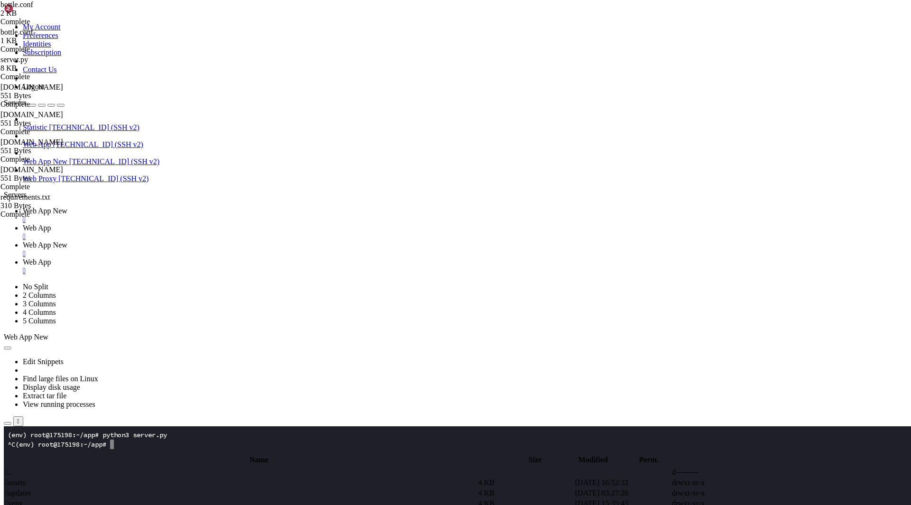
click at [51, 224] on span "Web App" at bounding box center [37, 228] width 28 height 8
drag, startPoint x: 285, startPoint y: 13, endPoint x: 210, endPoint y: 8, distance: 75.1
click at [67, 241] on span "Web App New" at bounding box center [45, 245] width 45 height 8
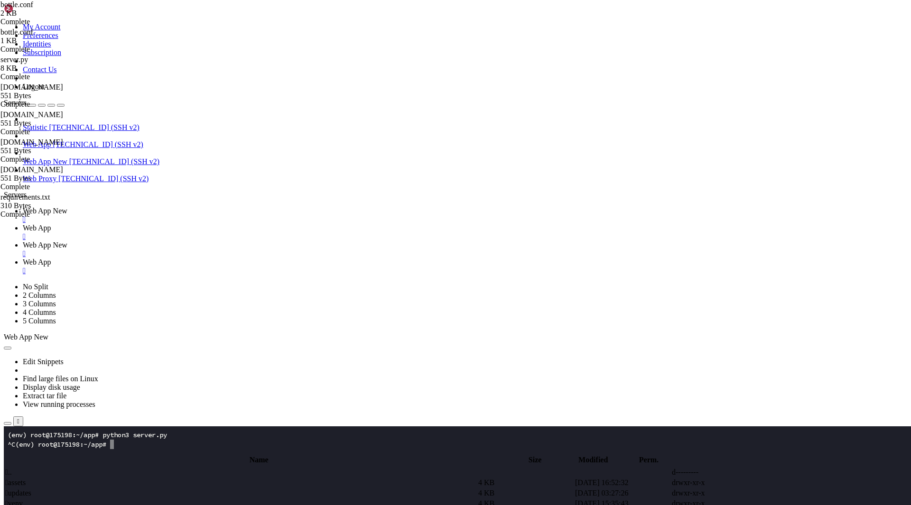
drag, startPoint x: 257, startPoint y: 488, endPoint x: 138, endPoint y: 455, distance: 123.5
type textarea "if __name__ == "__main__": host = os.getenv("HOST", "[TECHNICAL_ID]")"
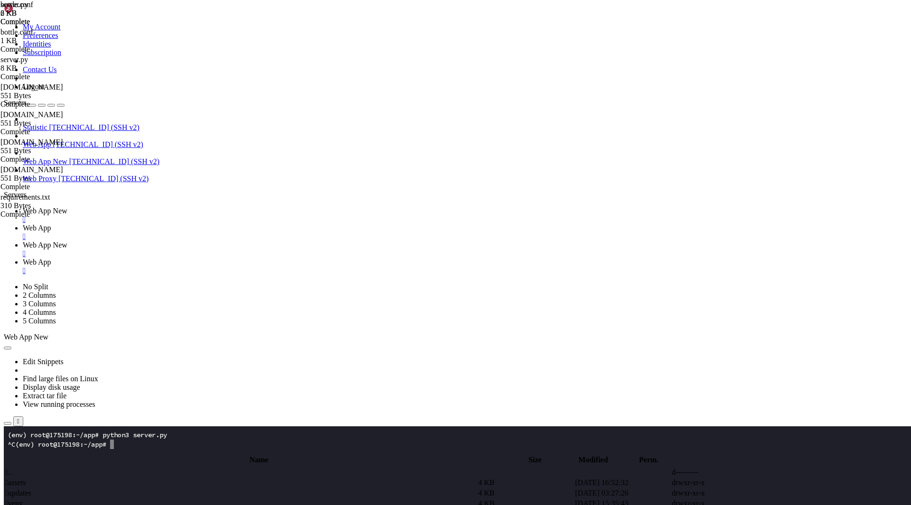
scroll to position [868, 0]
click at [155, 207] on link "Web App New " at bounding box center [465, 215] width 884 height 17
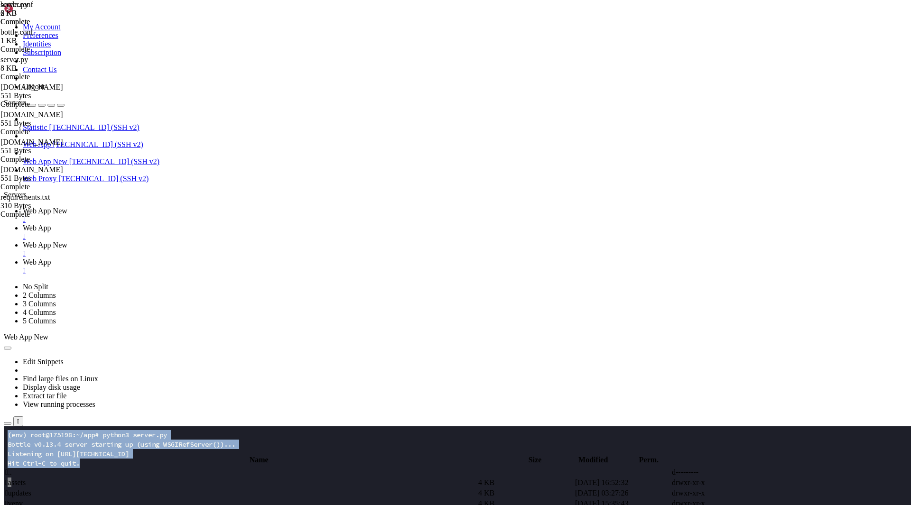
drag, startPoint x: 139, startPoint y: 501, endPoint x: -29, endPoint y: 394, distance: 199.9
click at [51, 224] on span "Web App" at bounding box center [37, 228] width 28 height 8
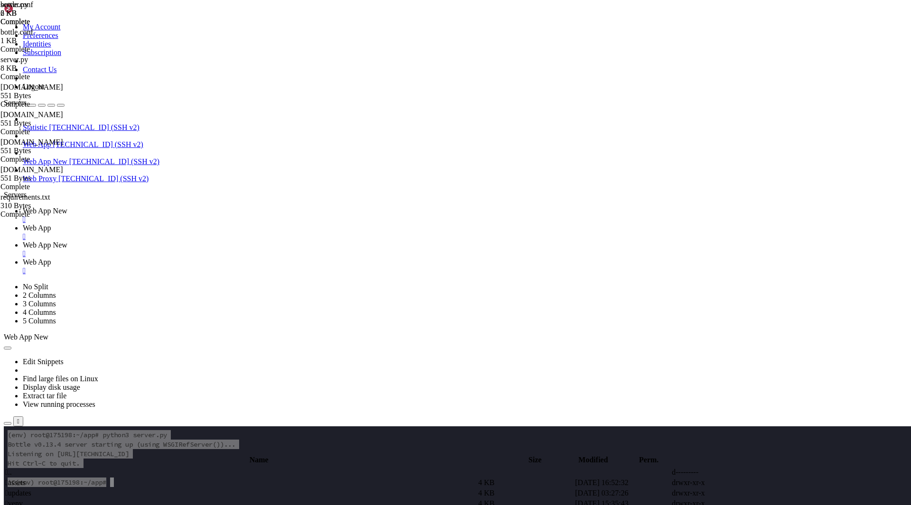
click at [67, 241] on span "Web App New" at bounding box center [45, 245] width 45 height 8
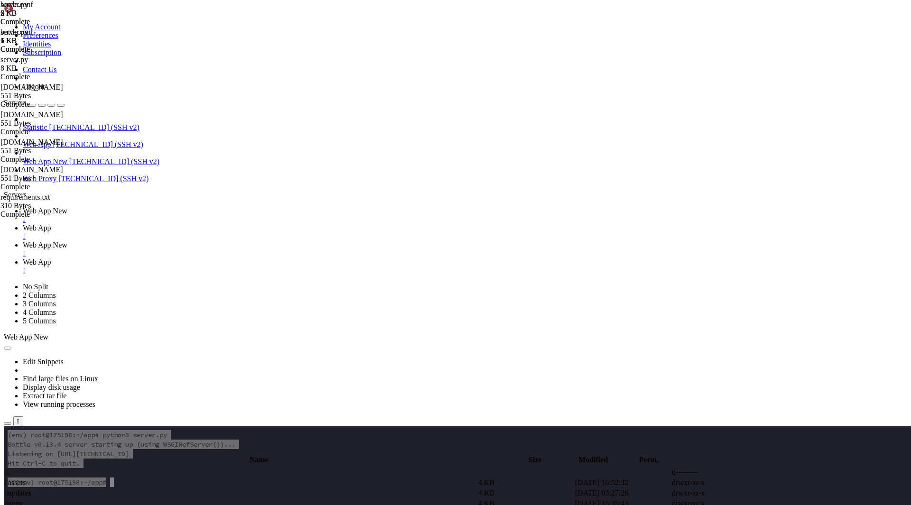
type textarea "def serve_update(name):"
type textarea "print("[DEBUG] serve_update entered", flush=True)"
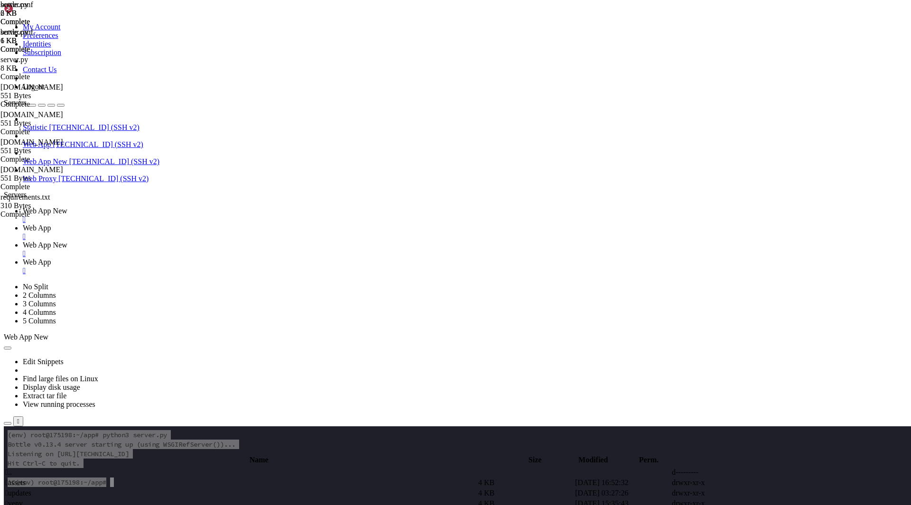
click at [67, 207] on span "Web App New" at bounding box center [45, 211] width 45 height 8
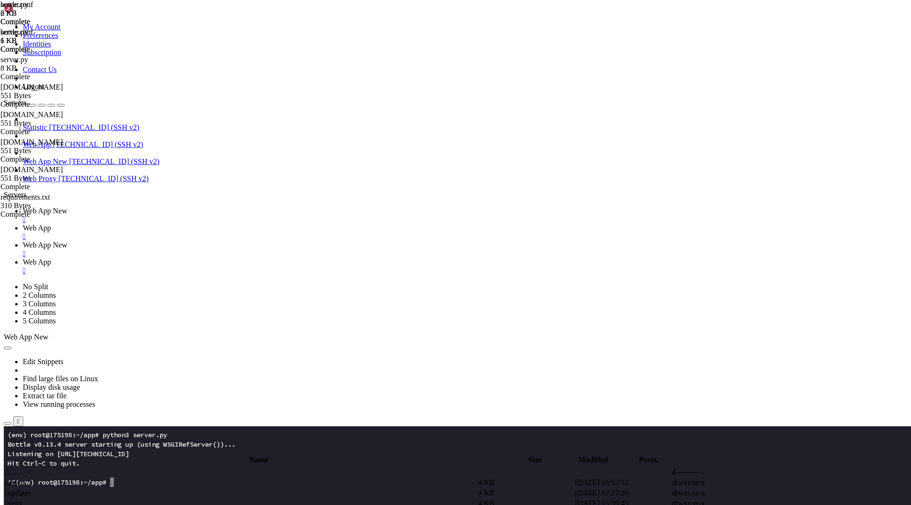
click at [284, 241] on link "Web App New " at bounding box center [465, 249] width 884 height 17
drag, startPoint x: 148, startPoint y: 32, endPoint x: 231, endPoint y: 22, distance: 84.1
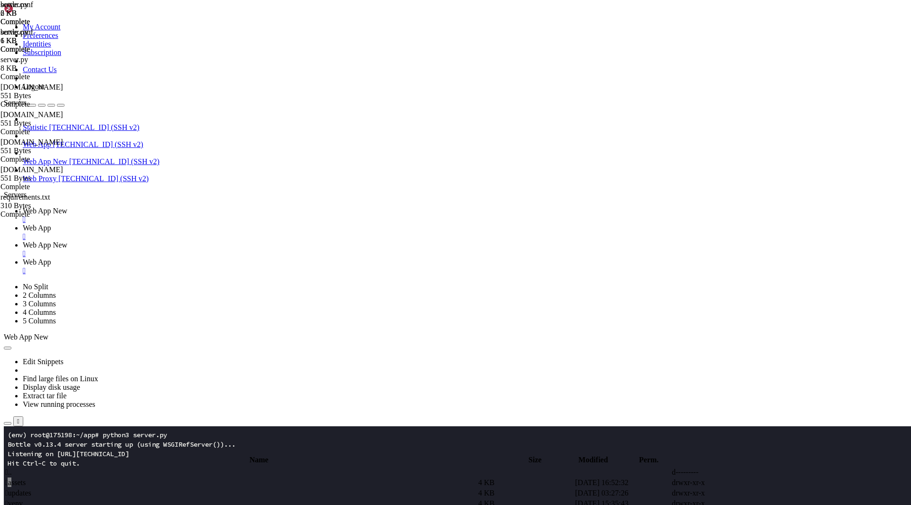
type input "/etc/nginx/sites-available"
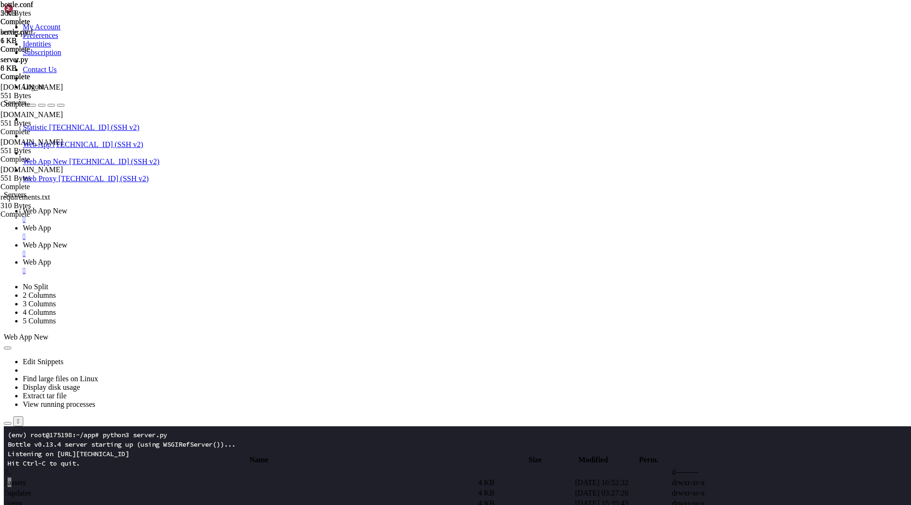
type textarea "}"
click at [67, 207] on span "Web App New" at bounding box center [45, 211] width 45 height 8
click at [142, 490] on x-row at bounding box center [400, 491] width 784 height 9
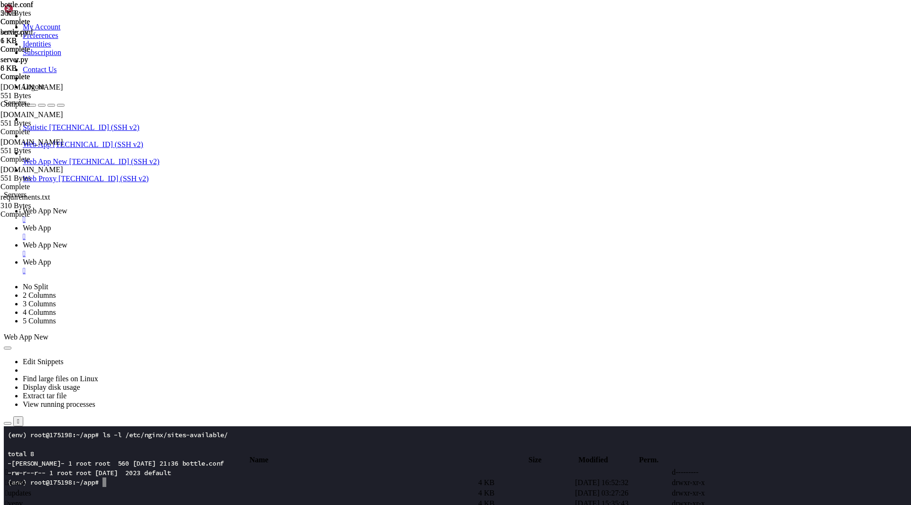
scroll to position [9, 0]
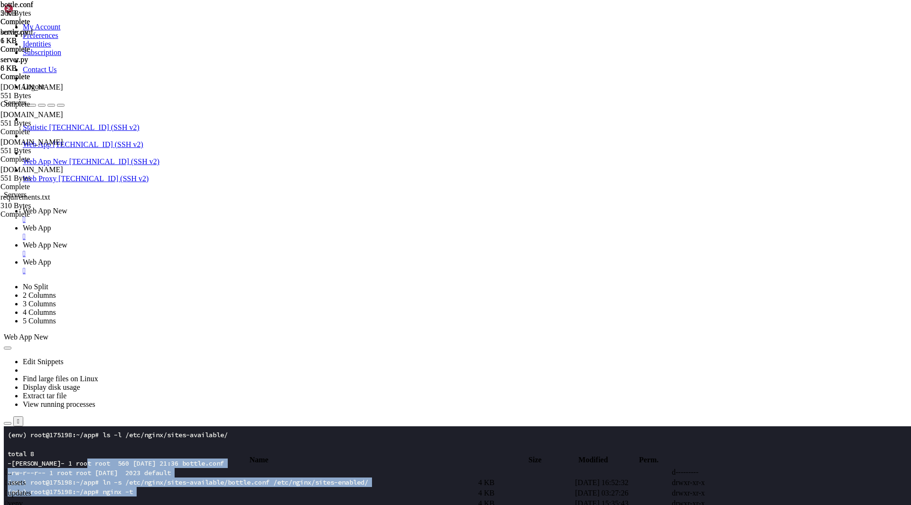
drag, startPoint x: 232, startPoint y: 586, endPoint x: -51, endPoint y: 342, distance: 374.3
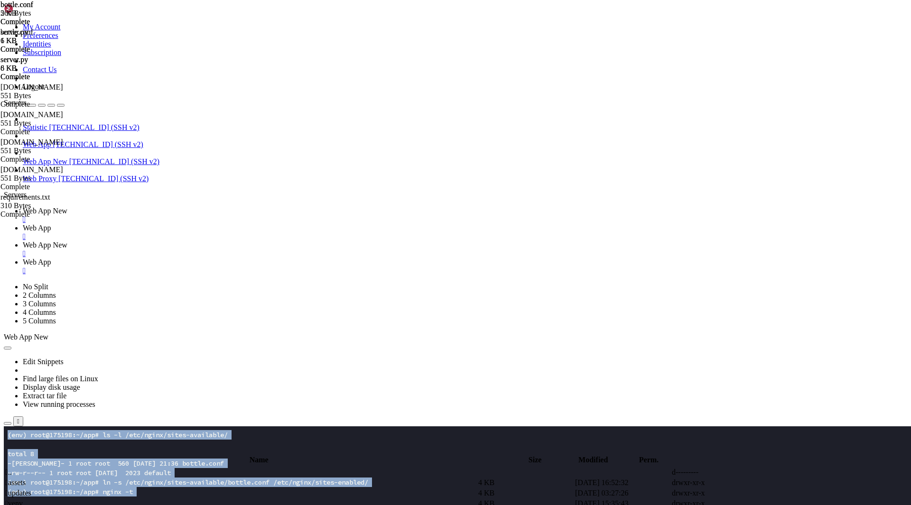
click at [175, 481] on x-row "(env) root@175198:~/app# ln -s /etc/nginx/sites-available/bottle.conf /etc/ngin…" at bounding box center [400, 482] width 784 height 9
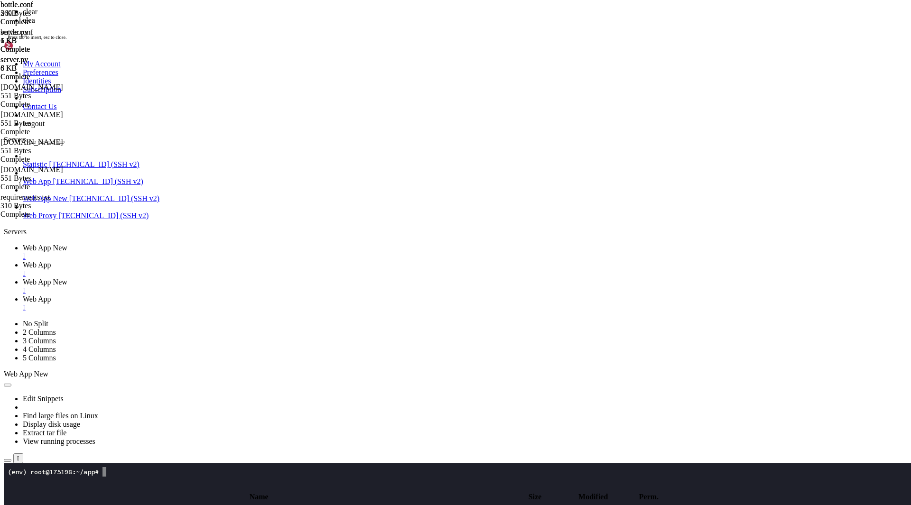
scroll to position [0, 0]
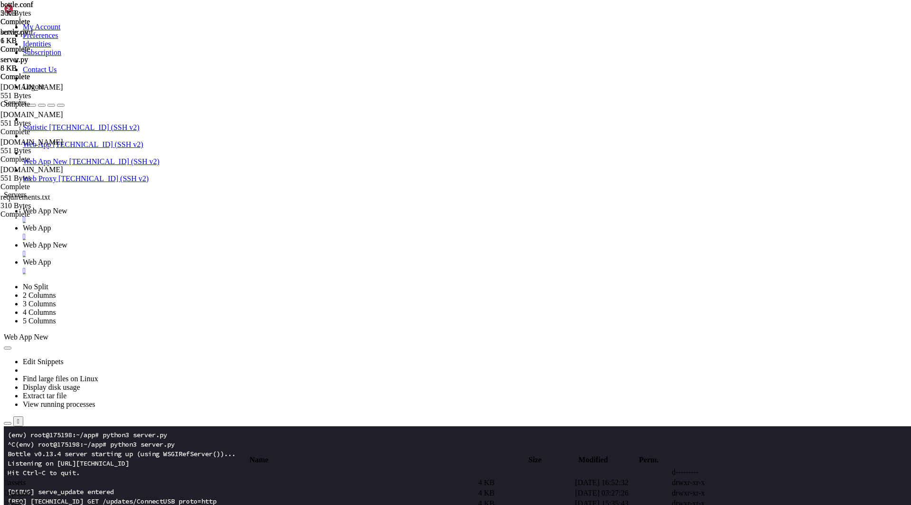
click at [286, 241] on link "Web App New " at bounding box center [465, 249] width 884 height 17
type textarea "}"
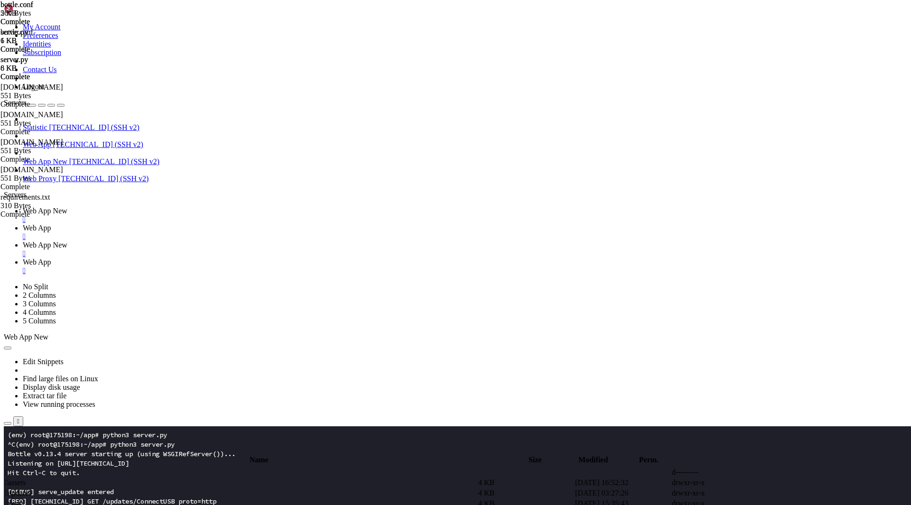
drag, startPoint x: 148, startPoint y: 33, endPoint x: 244, endPoint y: 36, distance: 95.4
type input "/root/app"
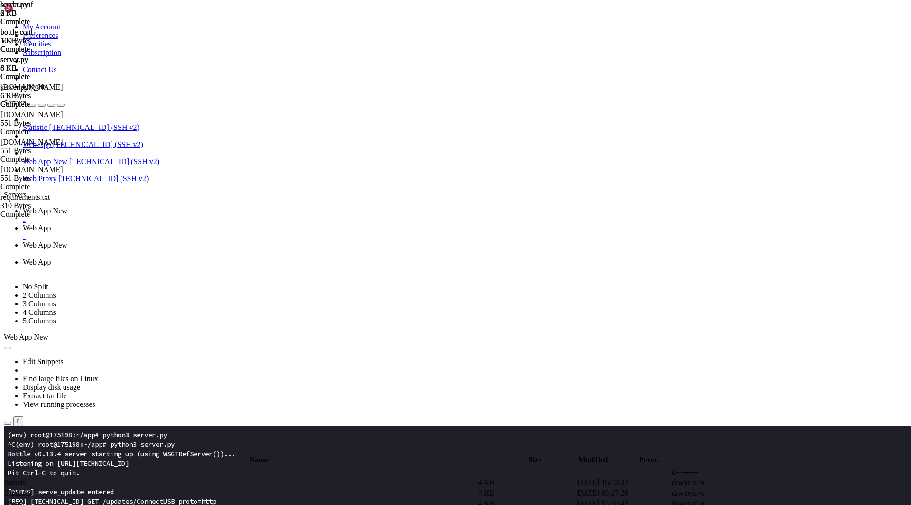
type textarea "print("[DEBUG] serve_update entered", flush=True)"
type textarea "filename = f"web/{domain}.html""
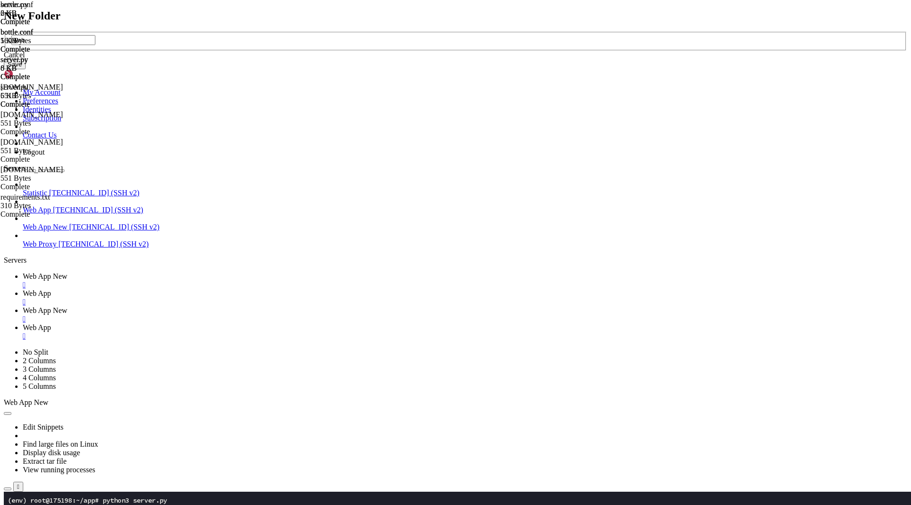
type input "web"
click at [26, 69] on button "Save" at bounding box center [15, 64] width 22 height 10
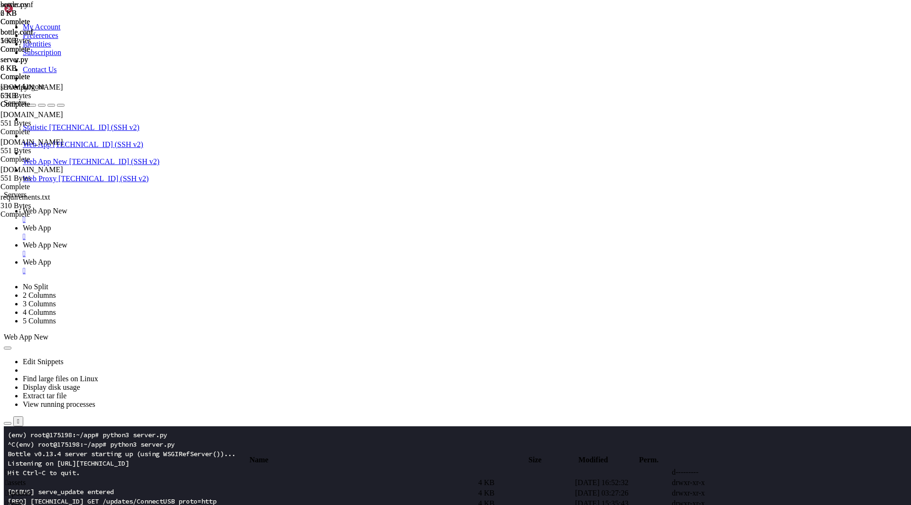
type input "/root/app/web"
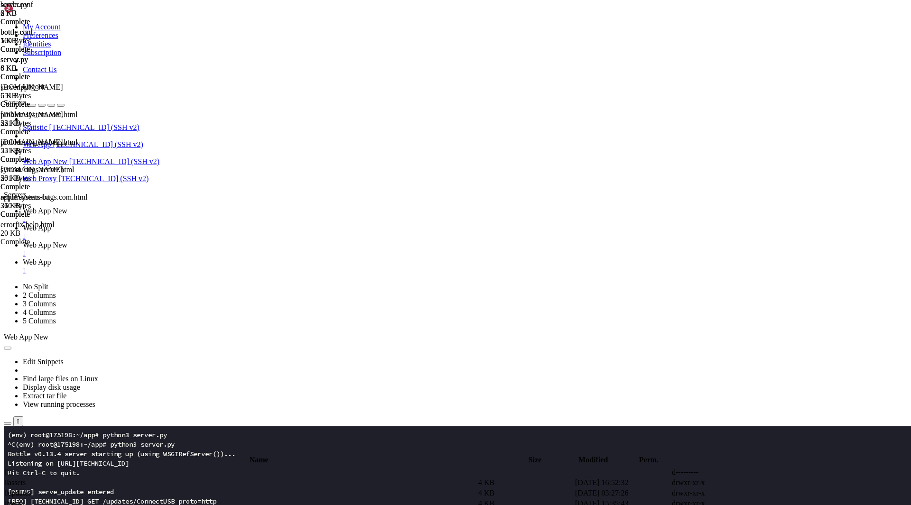
click at [161, 207] on link "Web App New " at bounding box center [465, 215] width 884 height 17
